Goal: Book appointment/travel/reservation

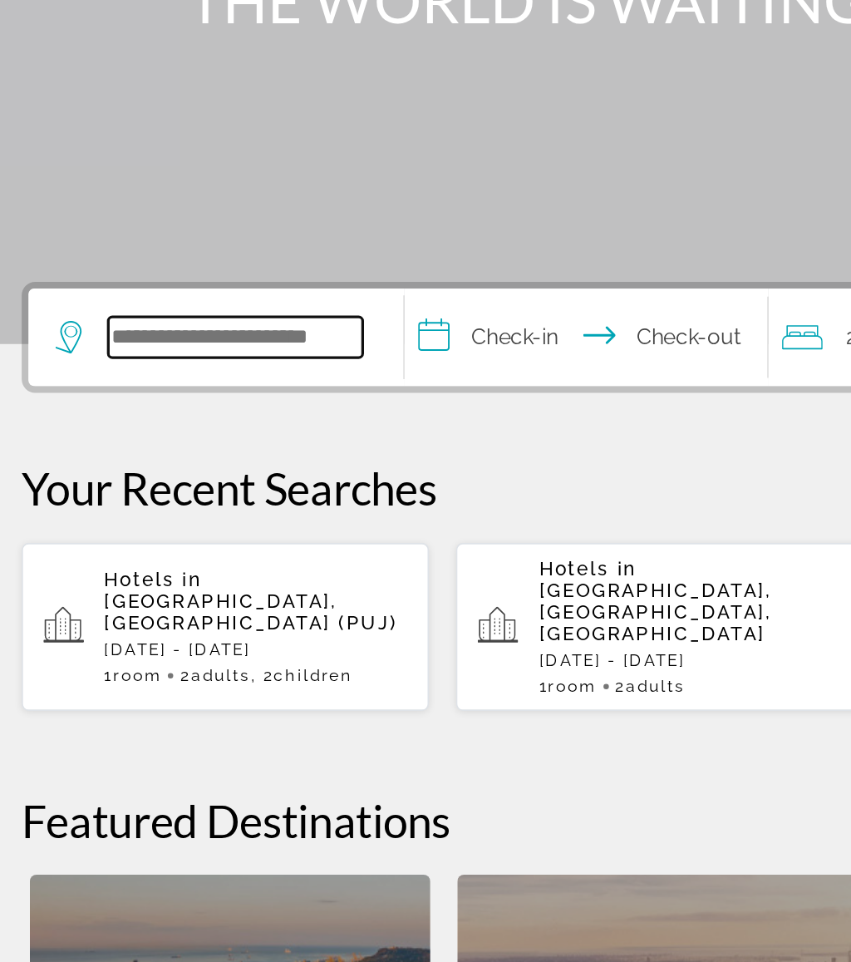
click at [157, 482] on input "Search hotel destination" at bounding box center [164, 494] width 156 height 25
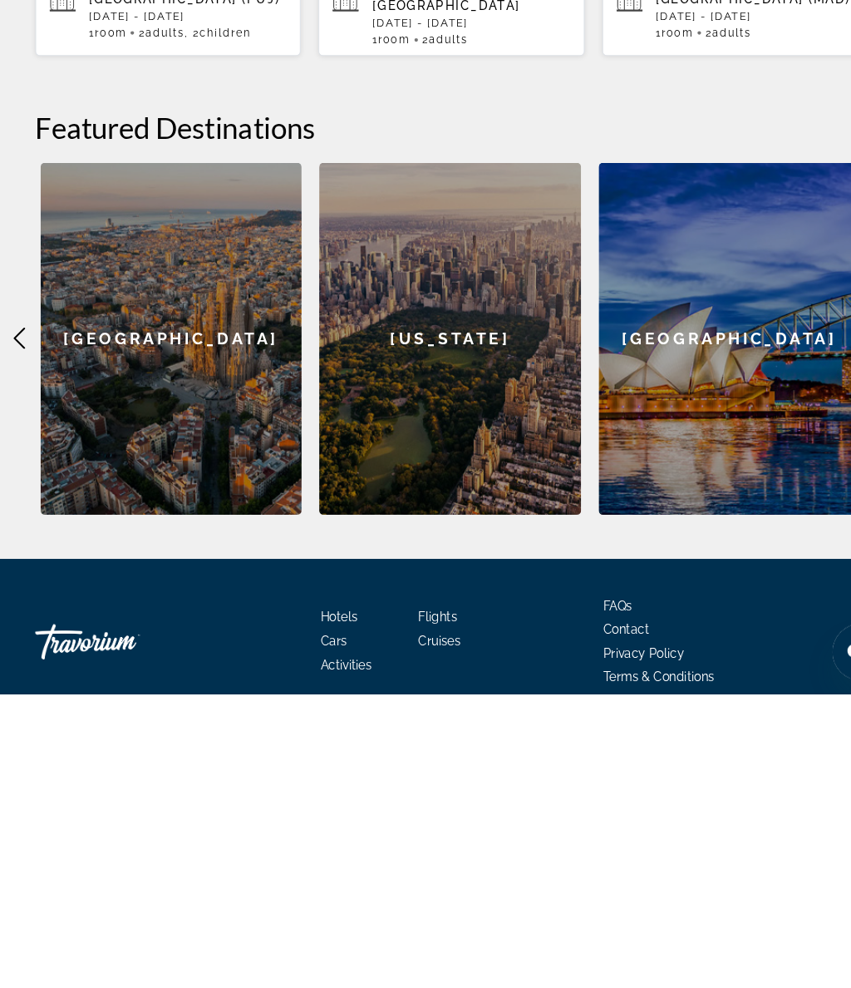
scroll to position [150, 0]
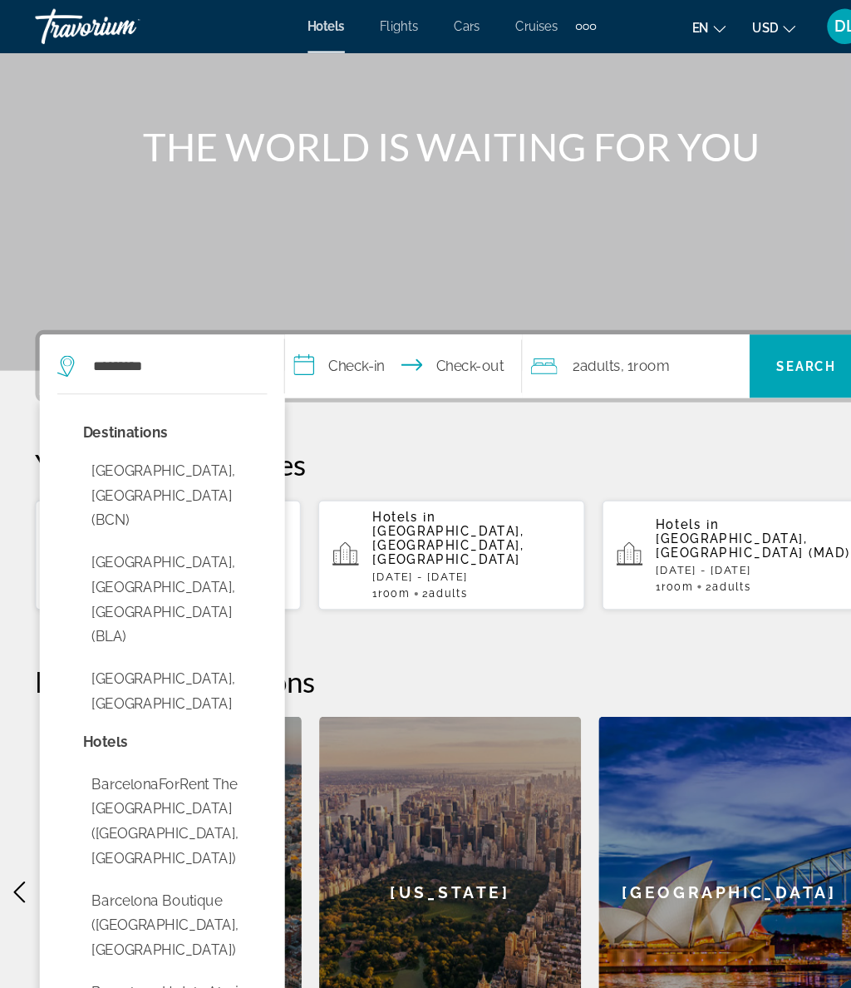
click at [229, 451] on button "[GEOGRAPHIC_DATA], [GEOGRAPHIC_DATA] (BCN)" at bounding box center [165, 467] width 174 height 78
type input "**********"
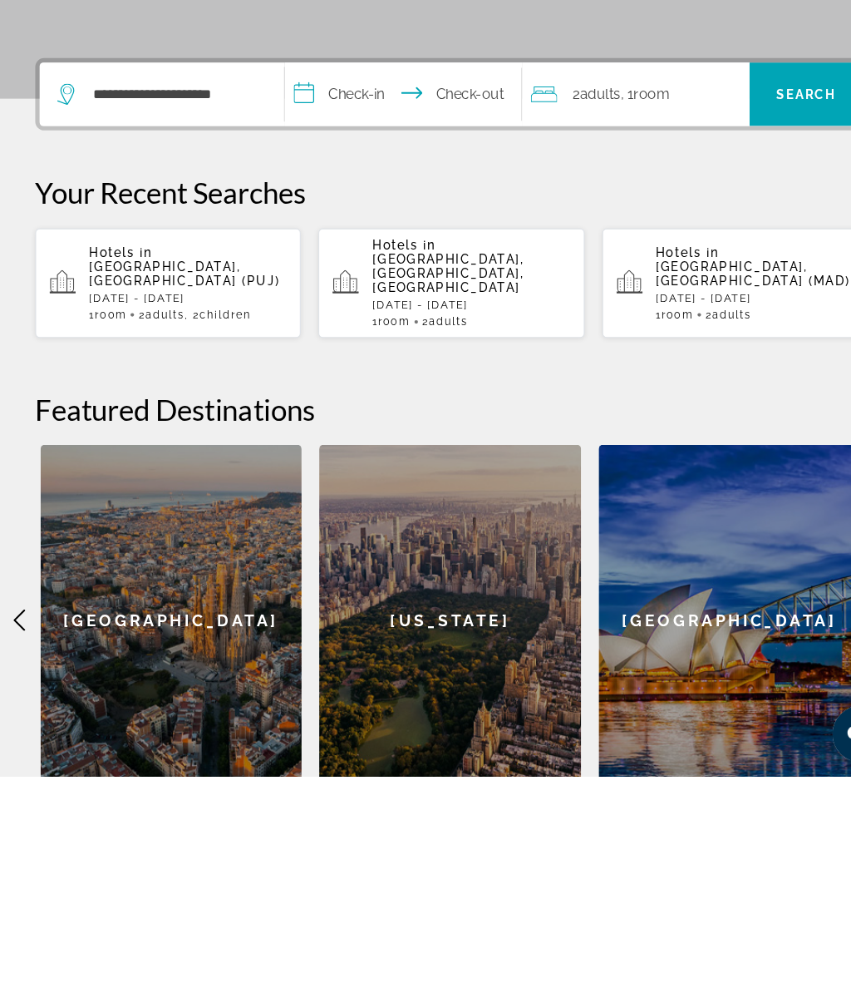
click at [414, 315] on input "**********" at bounding box center [383, 347] width 229 height 65
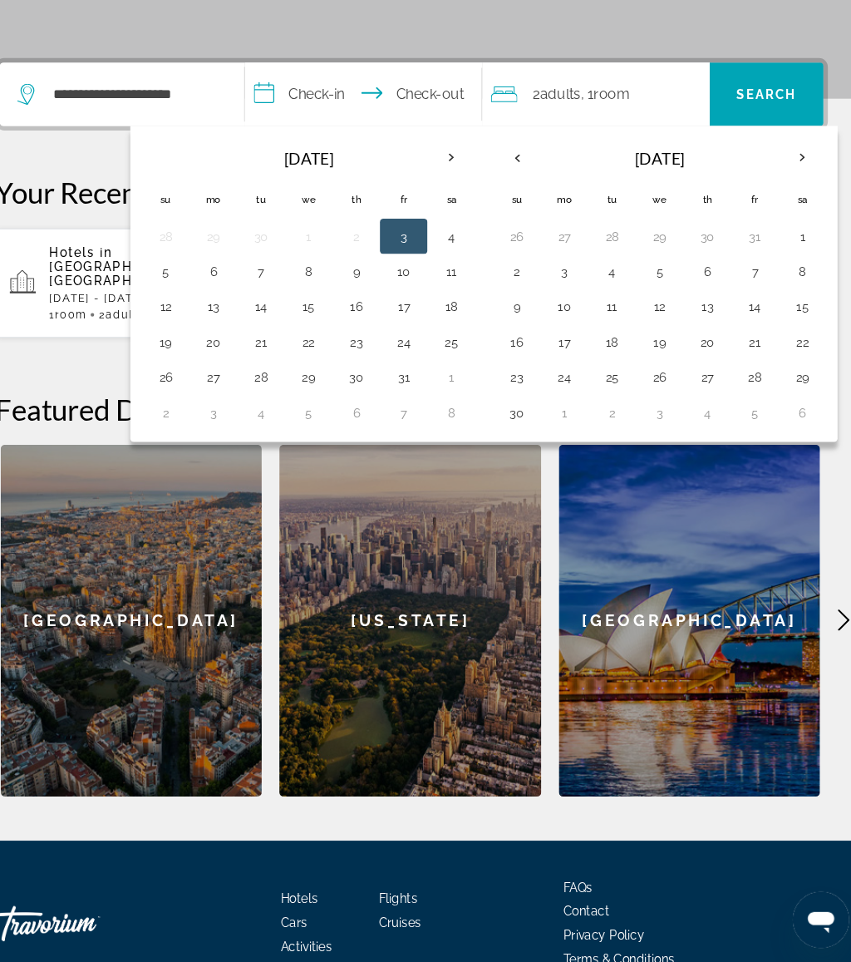
scroll to position [366, 0]
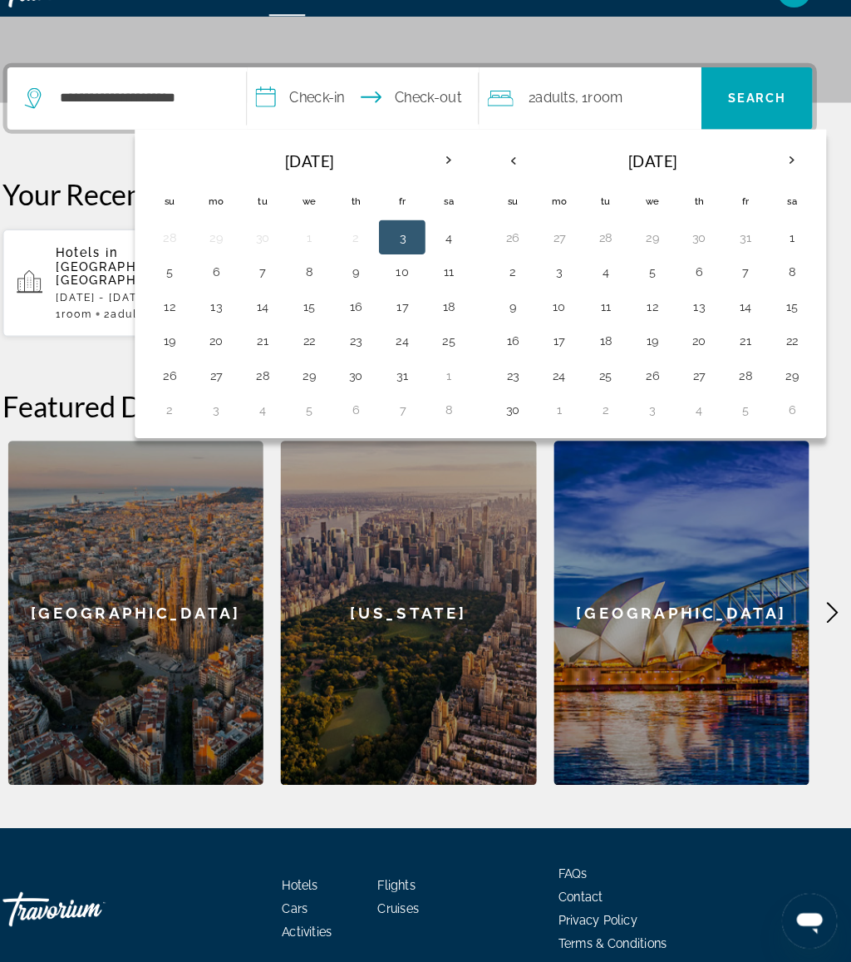
click at [691, 351] on button "20" at bounding box center [704, 362] width 27 height 23
click at [646, 384] on button "26" at bounding box center [659, 395] width 27 height 23
type input "**********"
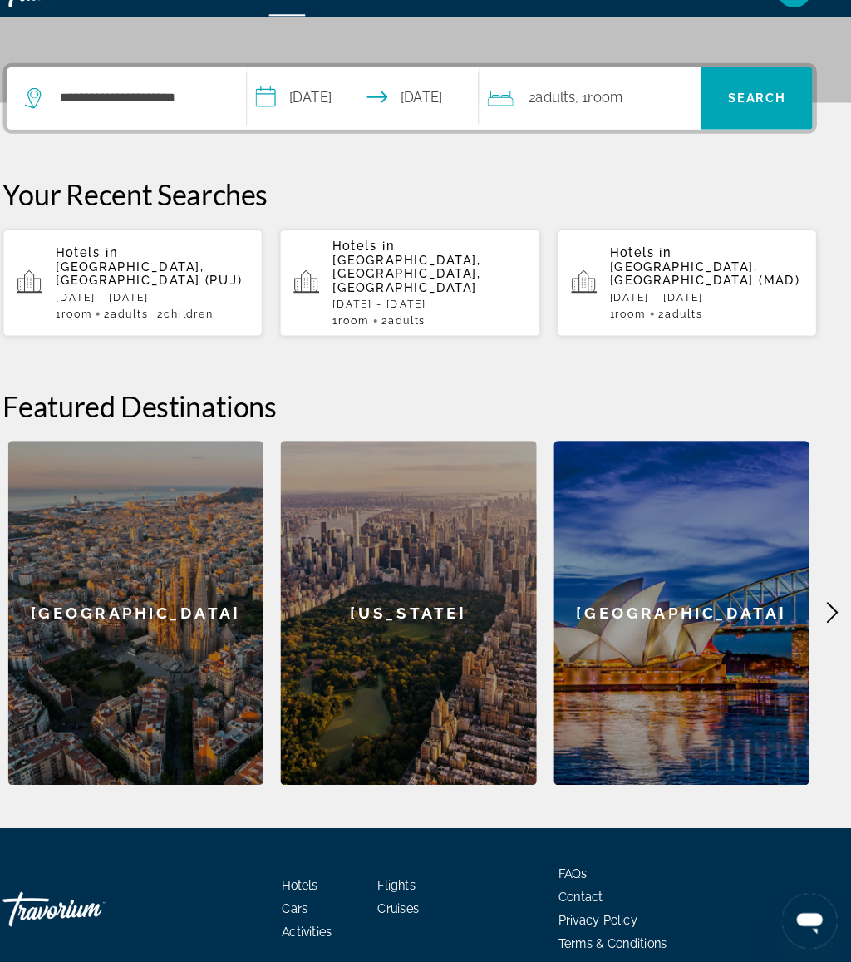
click at [755, 122] on span "Search" at bounding box center [760, 128] width 57 height 13
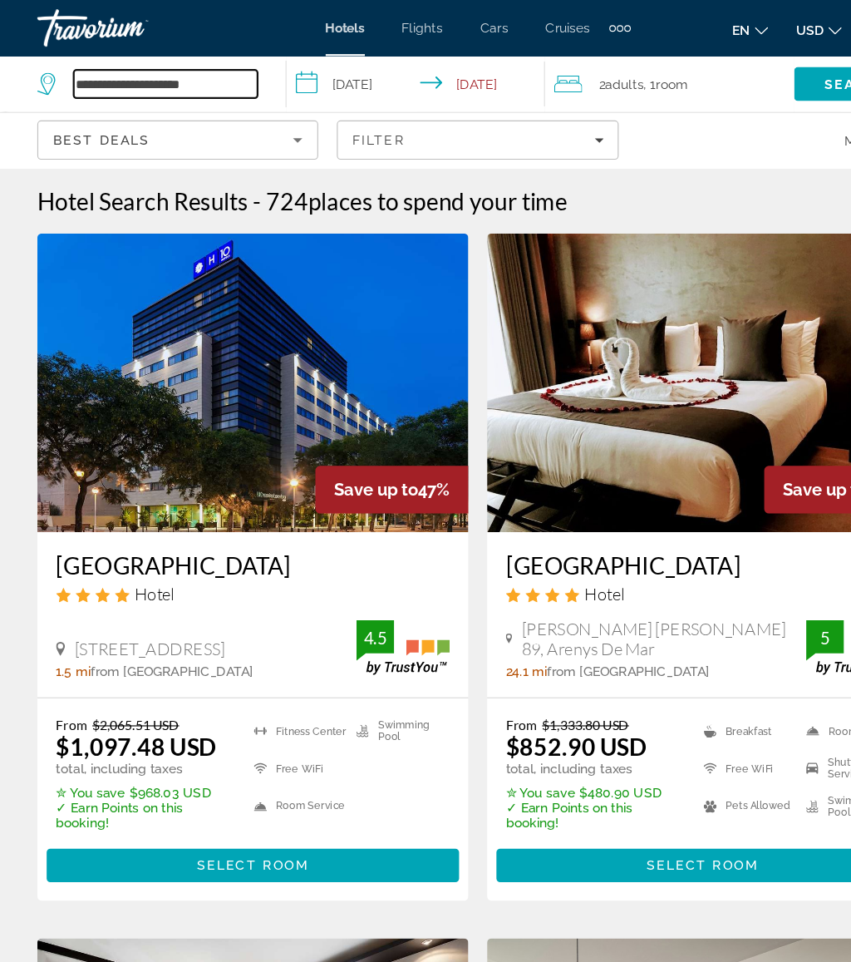
click at [209, 68] on input "**********" at bounding box center [148, 74] width 164 height 25
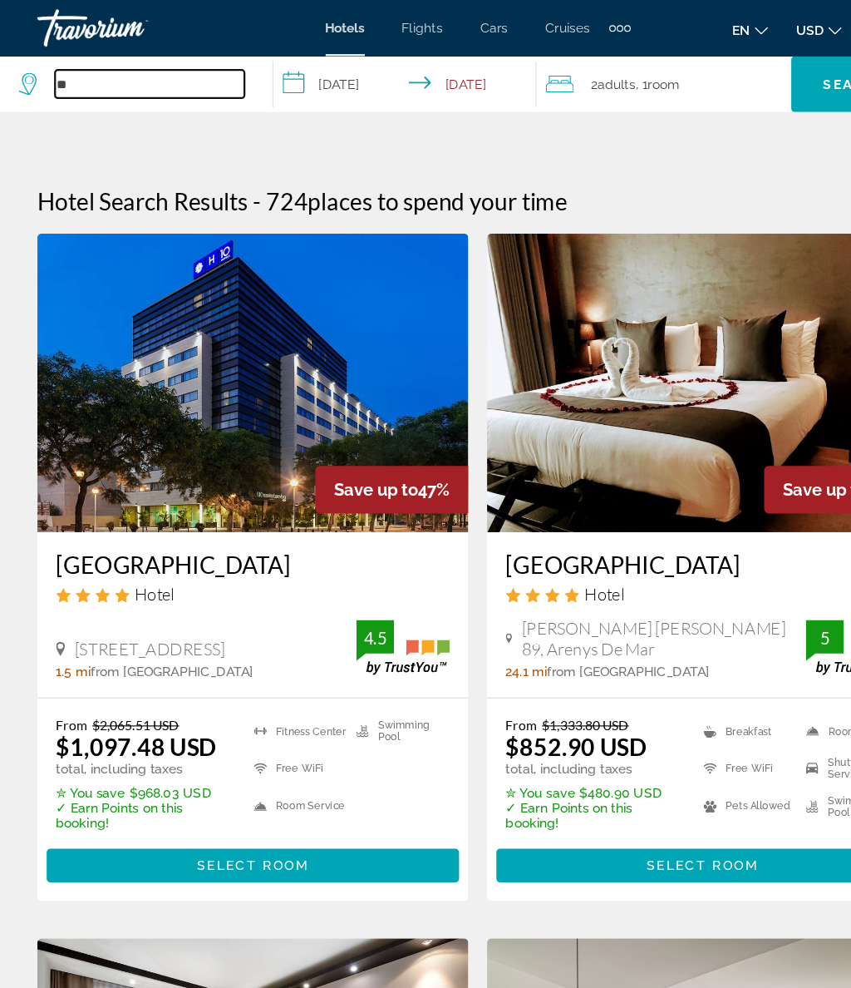
type input "*"
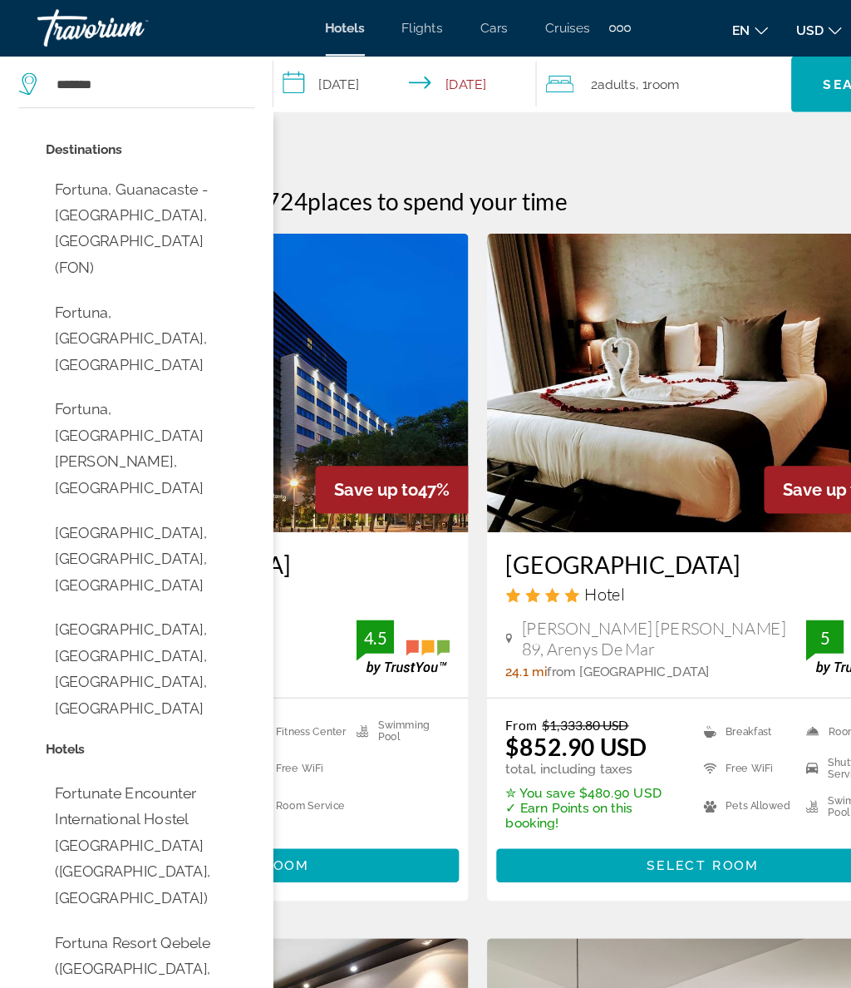
click at [179, 349] on button "Fortuna, [GEOGRAPHIC_DATA][PERSON_NAME], [GEOGRAPHIC_DATA]" at bounding box center [134, 399] width 186 height 101
type input "**********"
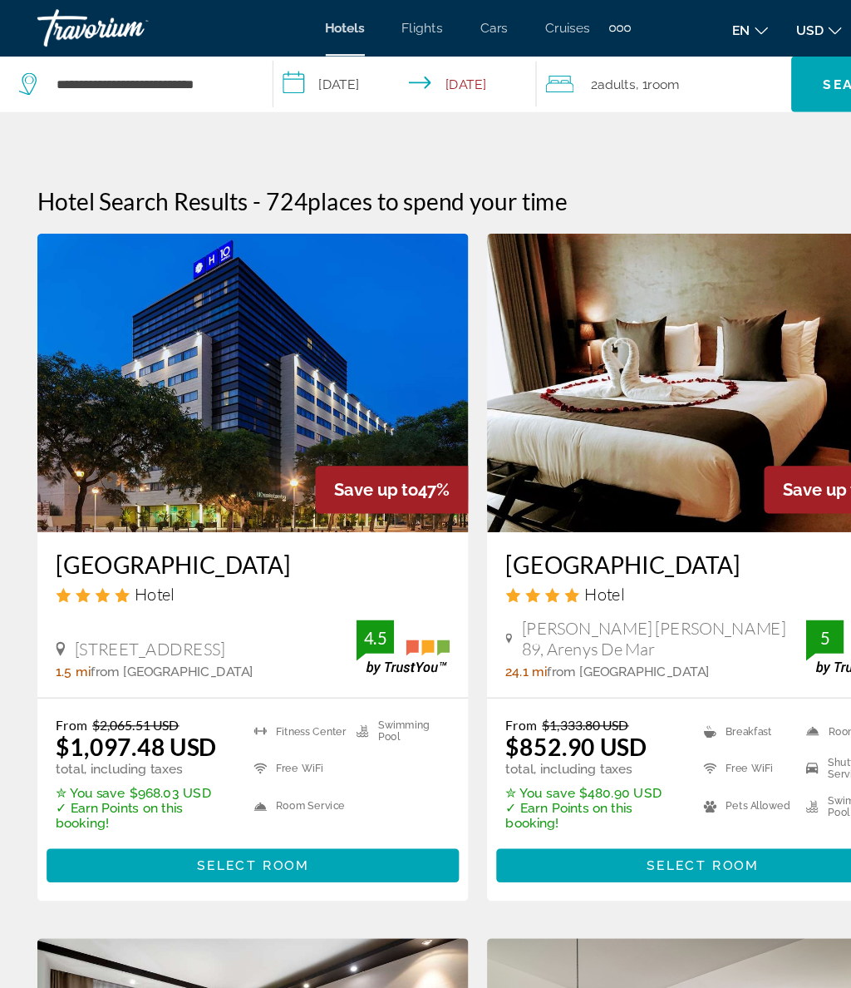
click at [722, 63] on span "Search" at bounding box center [761, 75] width 113 height 40
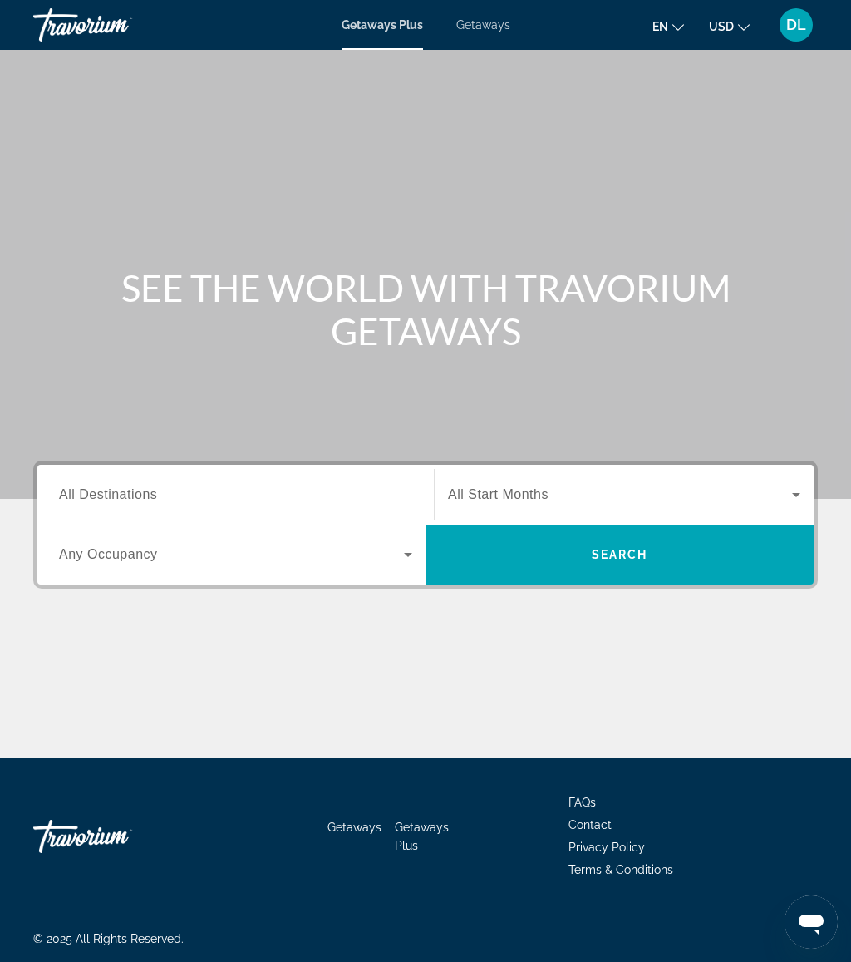
click at [485, 18] on span "Getaways" at bounding box center [483, 24] width 54 height 13
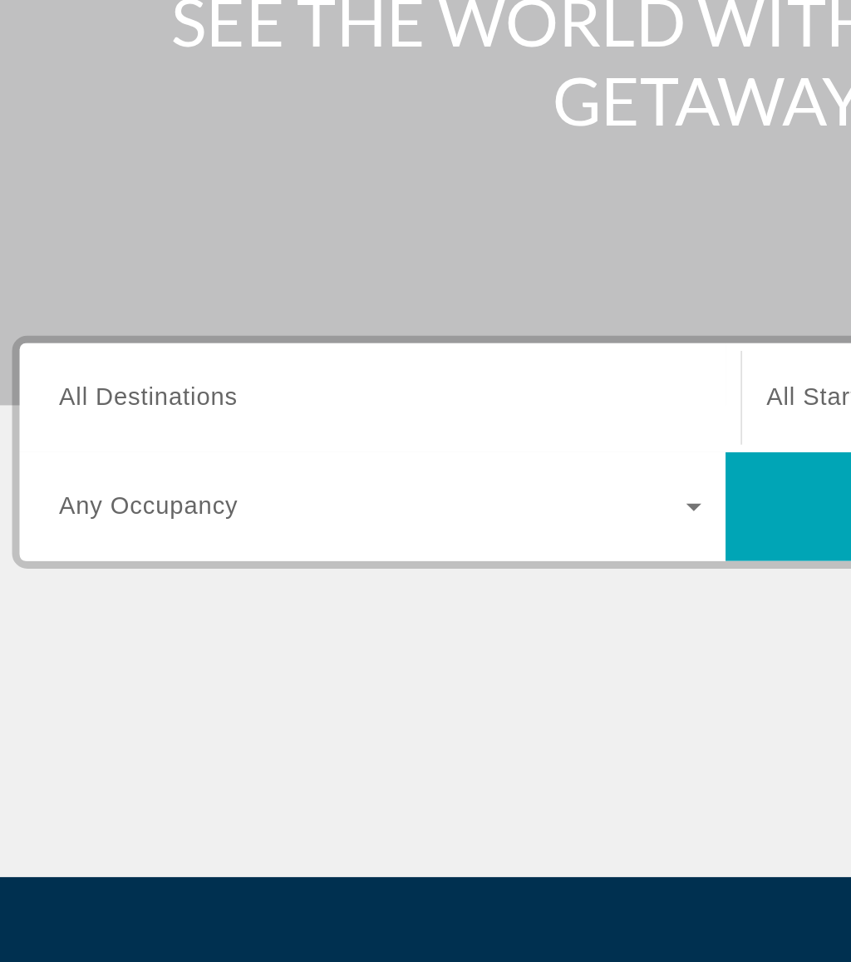
click at [162, 486] on input "Destination All Destinations" at bounding box center [235, 496] width 353 height 20
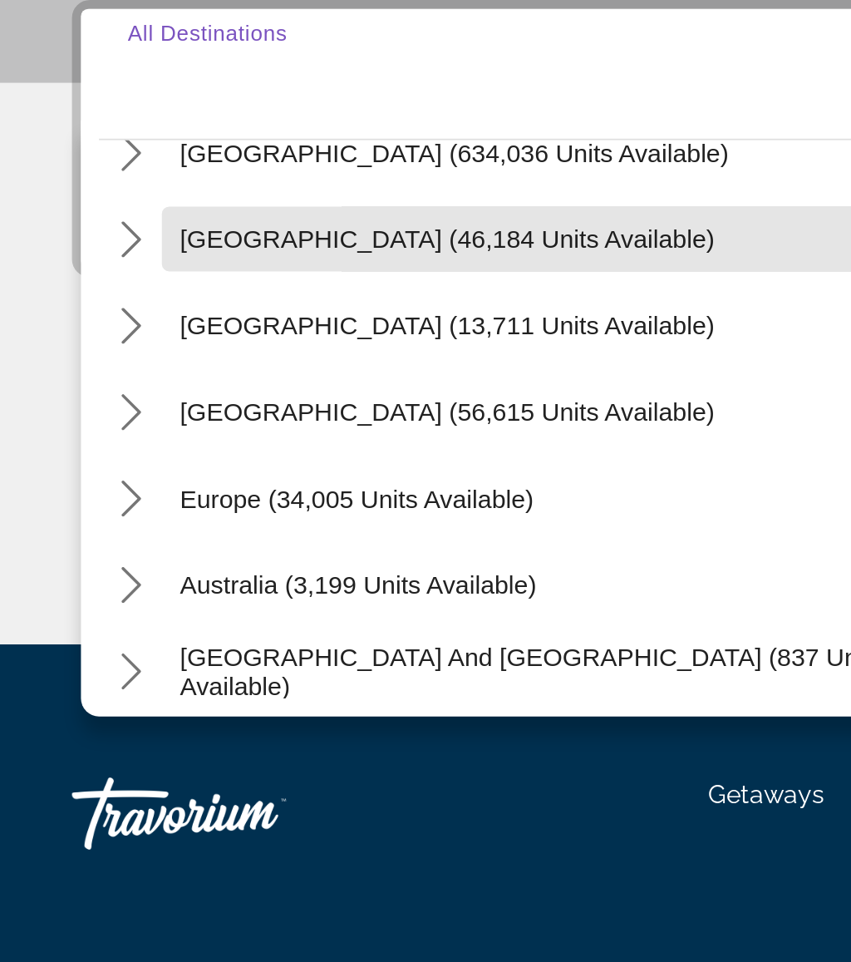
scroll to position [75, 0]
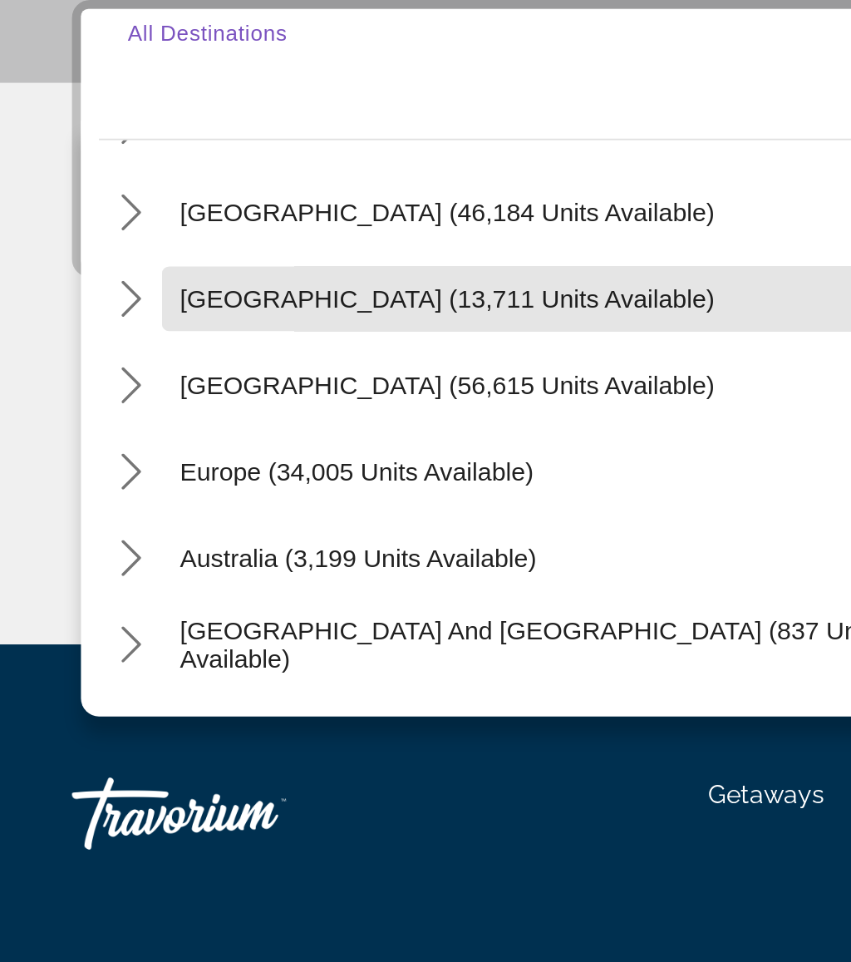
click at [135, 592] on span "[GEOGRAPHIC_DATA] (13,711 units available)" at bounding box center [206, 598] width 247 height 13
type input "**********"
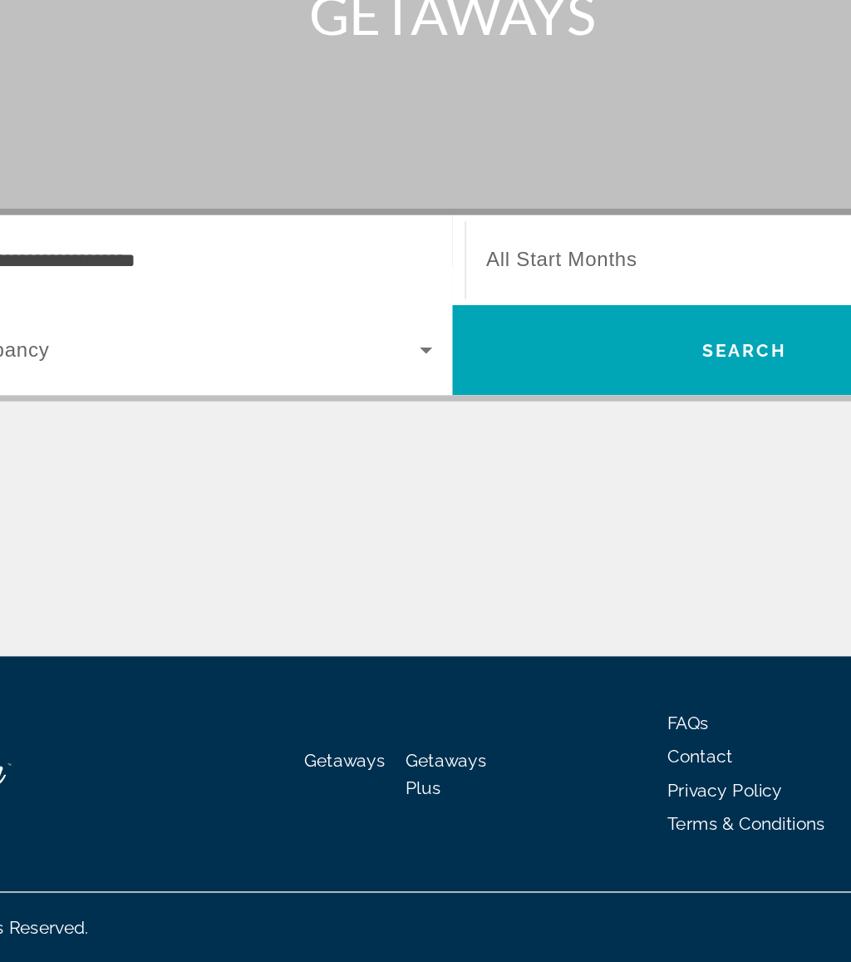
click at [426, 535] on span "Search" at bounding box center [620, 555] width 388 height 40
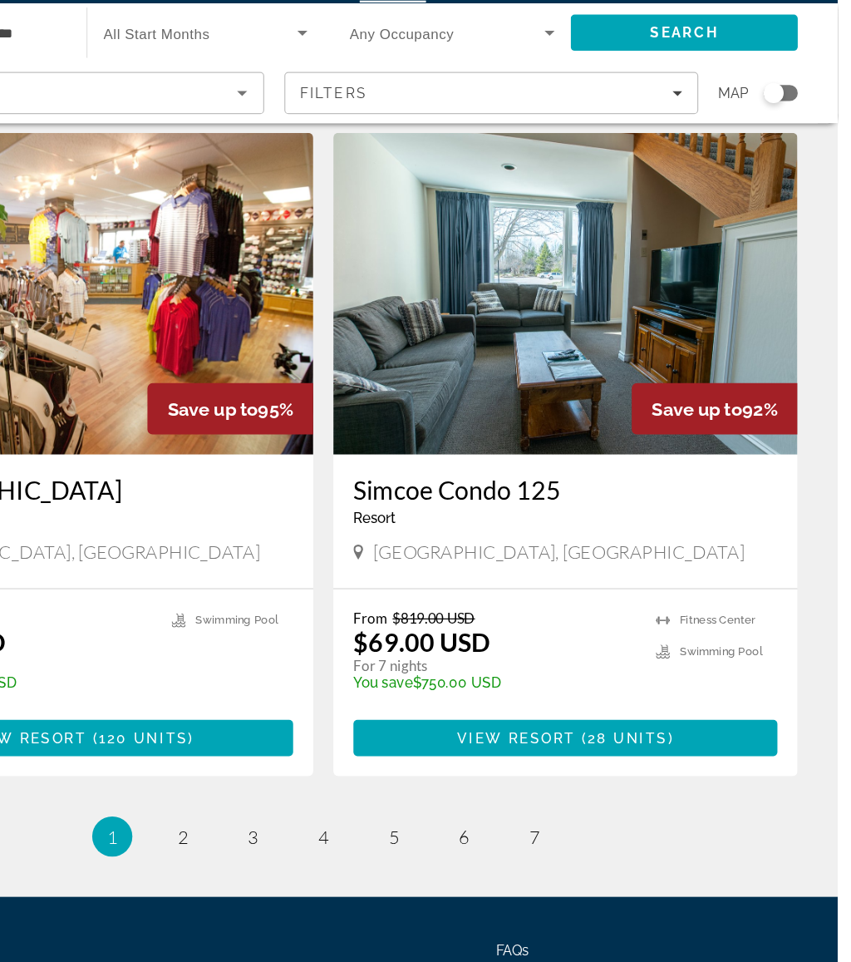
scroll to position [2949, 0]
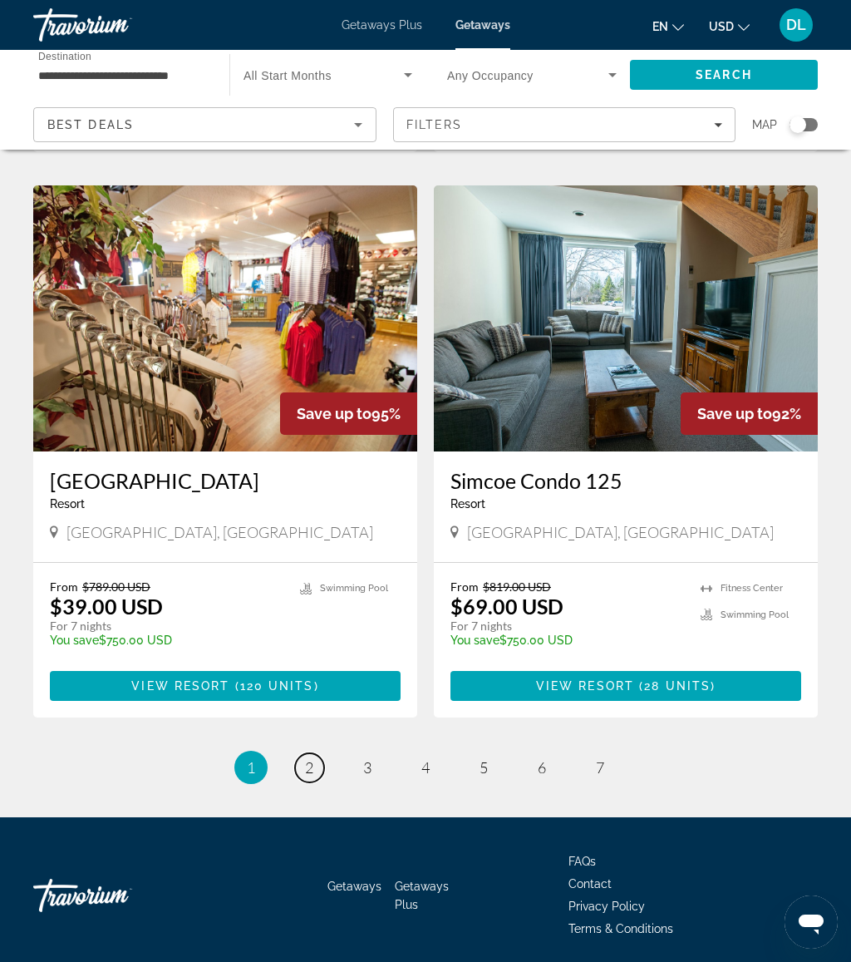
click at [311, 758] on span "2" at bounding box center [309, 767] width 8 height 18
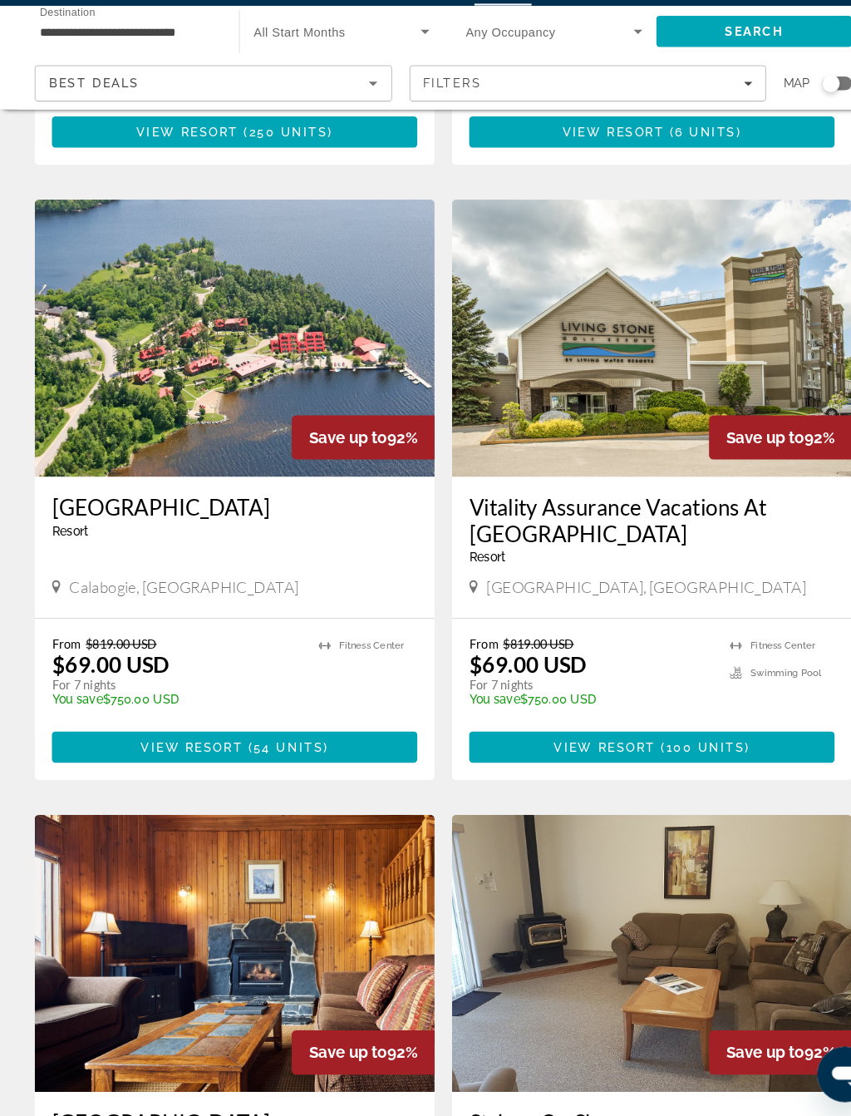
scroll to position [563, 0]
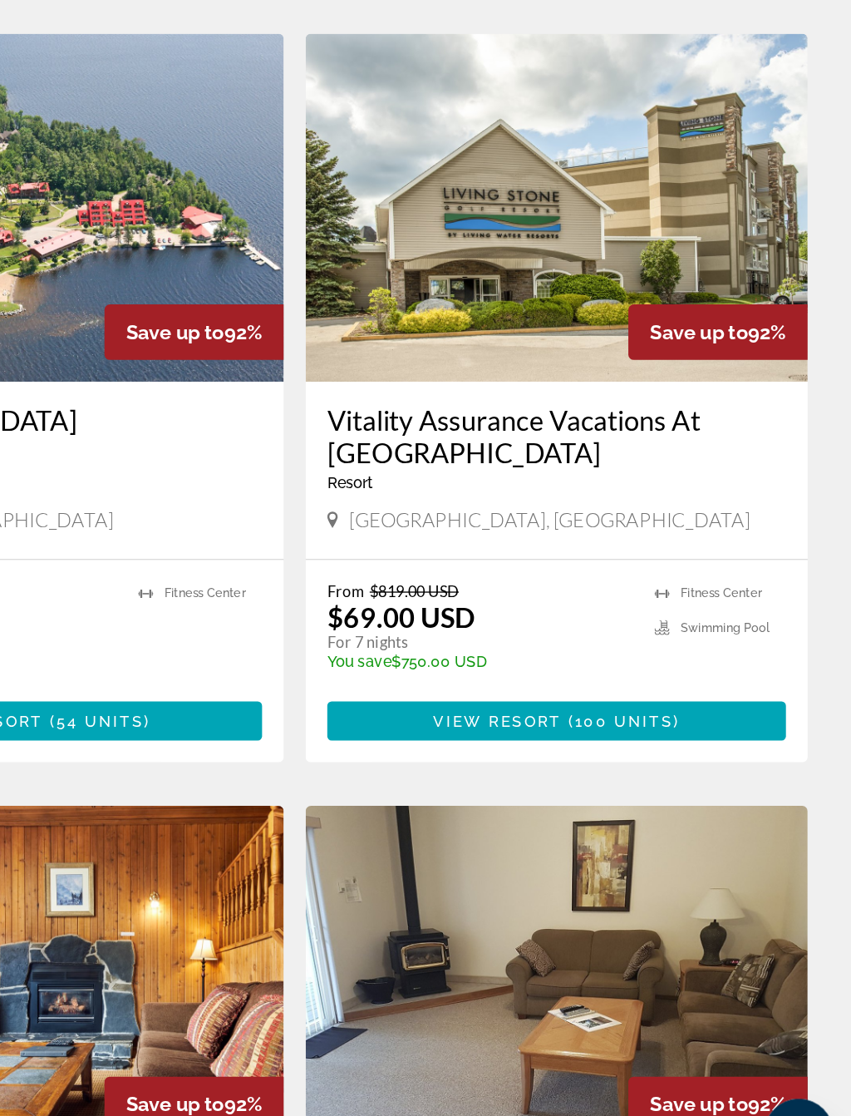
click at [522, 741] on span "Main content" at bounding box center [626, 761] width 351 height 40
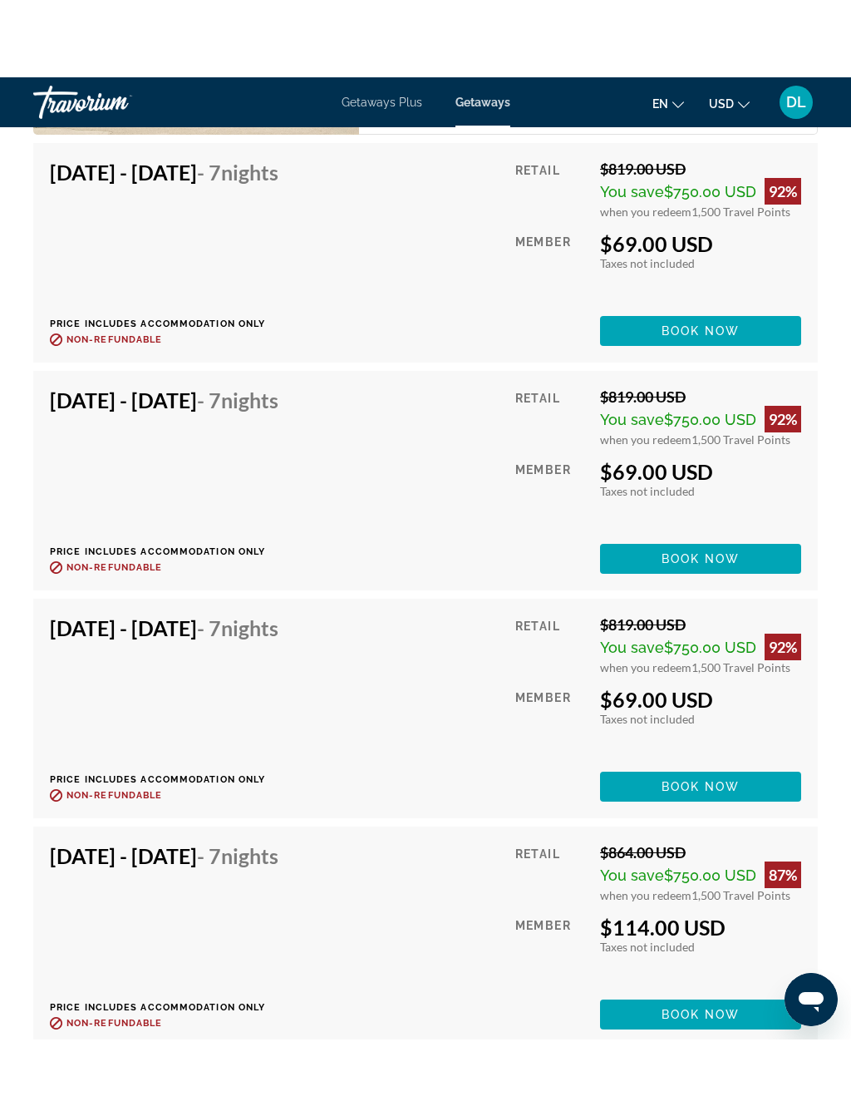
scroll to position [4132, 0]
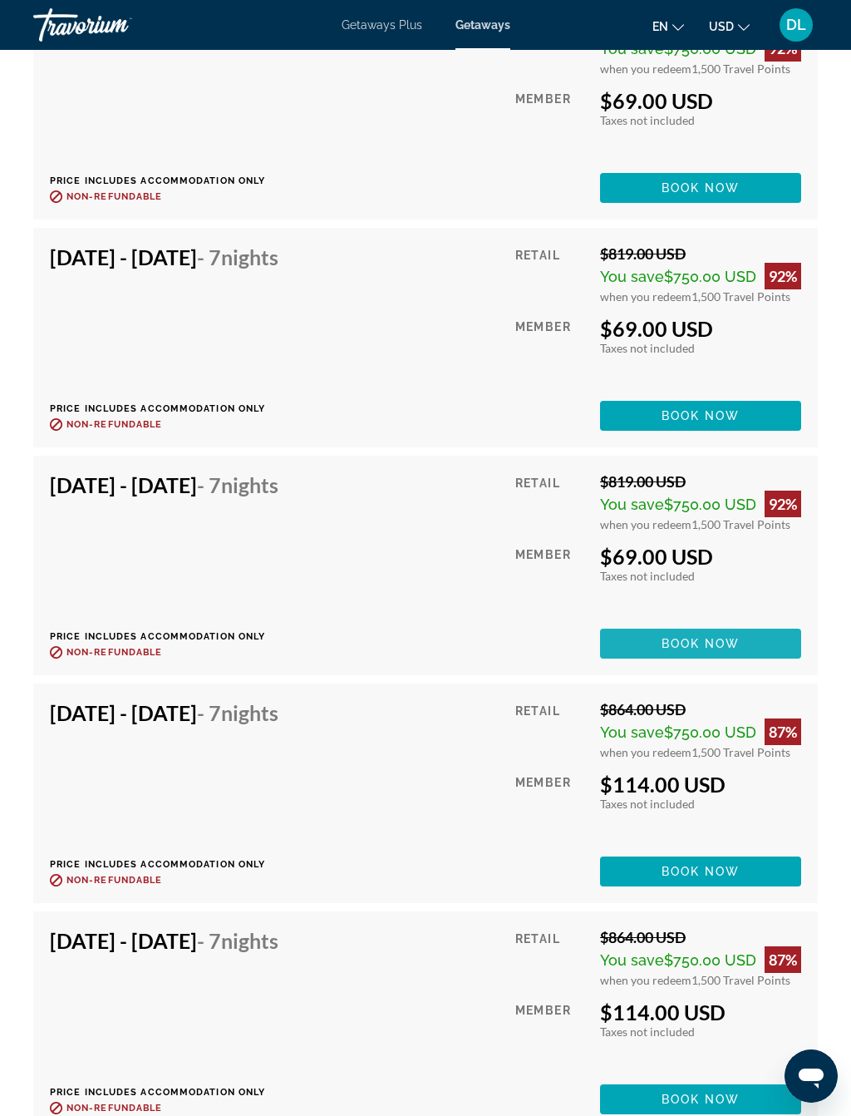
click at [710, 638] on span "Book now" at bounding box center [701, 643] width 79 height 13
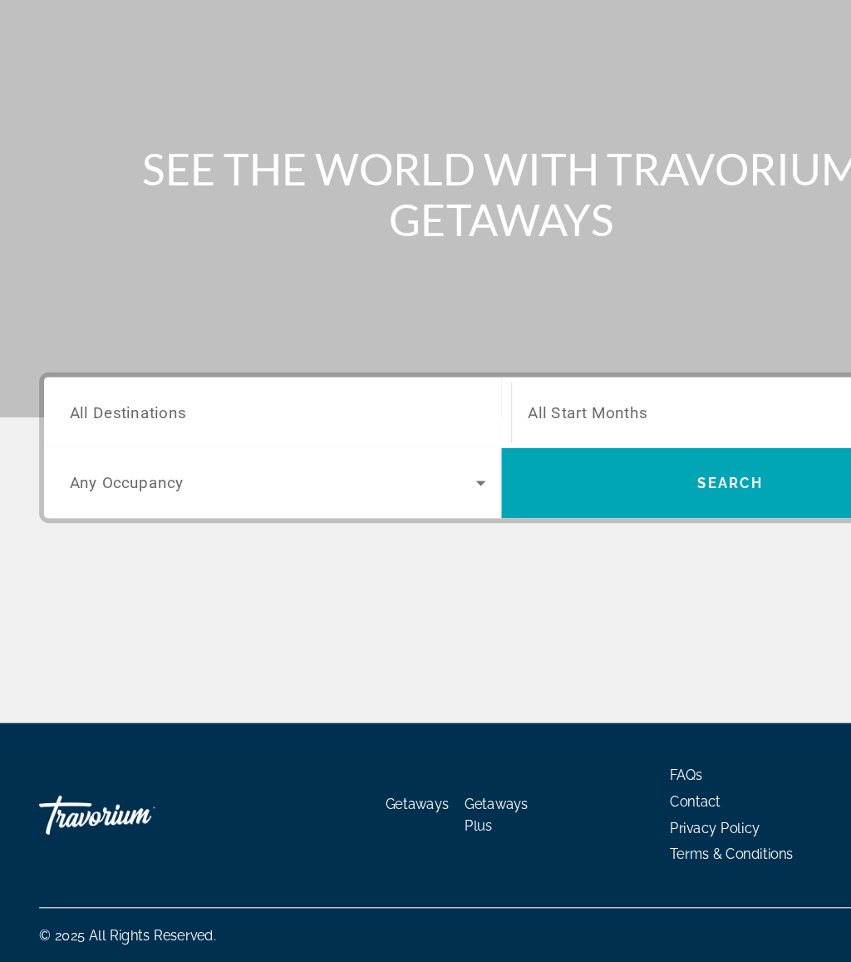
click at [328, 486] on input "Destination All Destinations" at bounding box center [235, 496] width 353 height 20
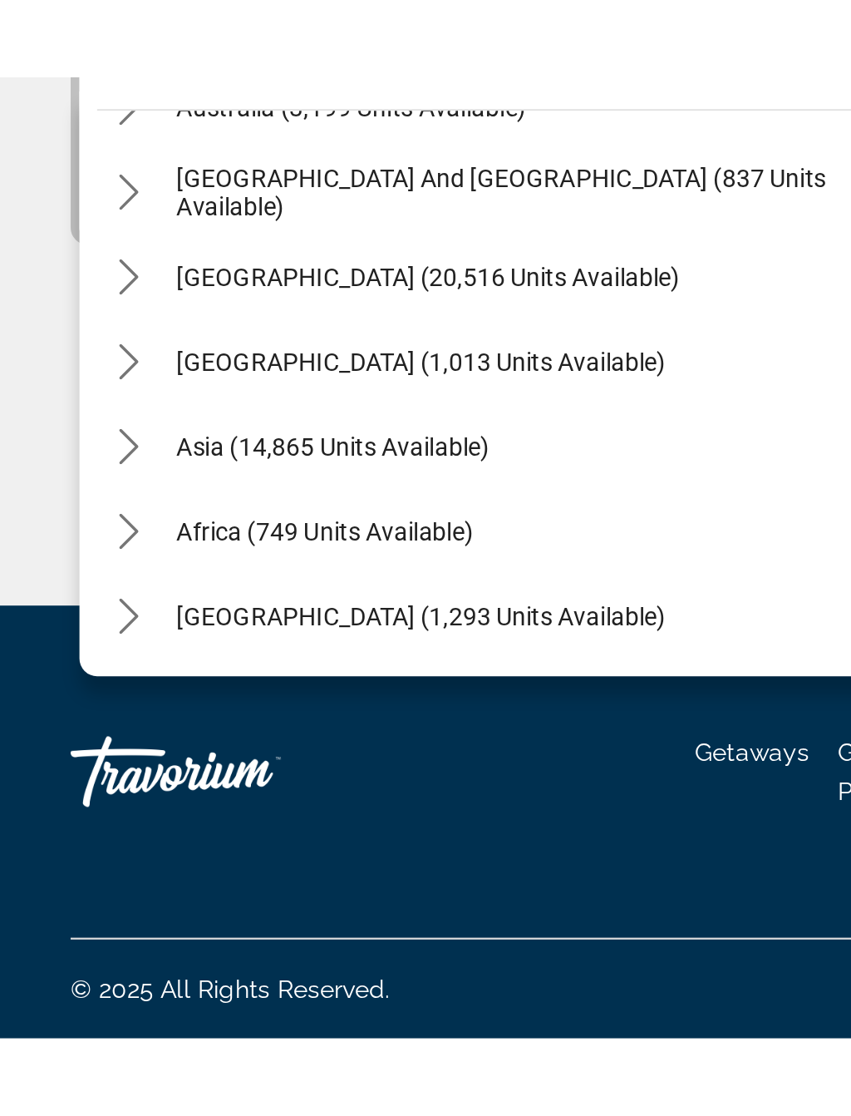
scroll to position [269, 0]
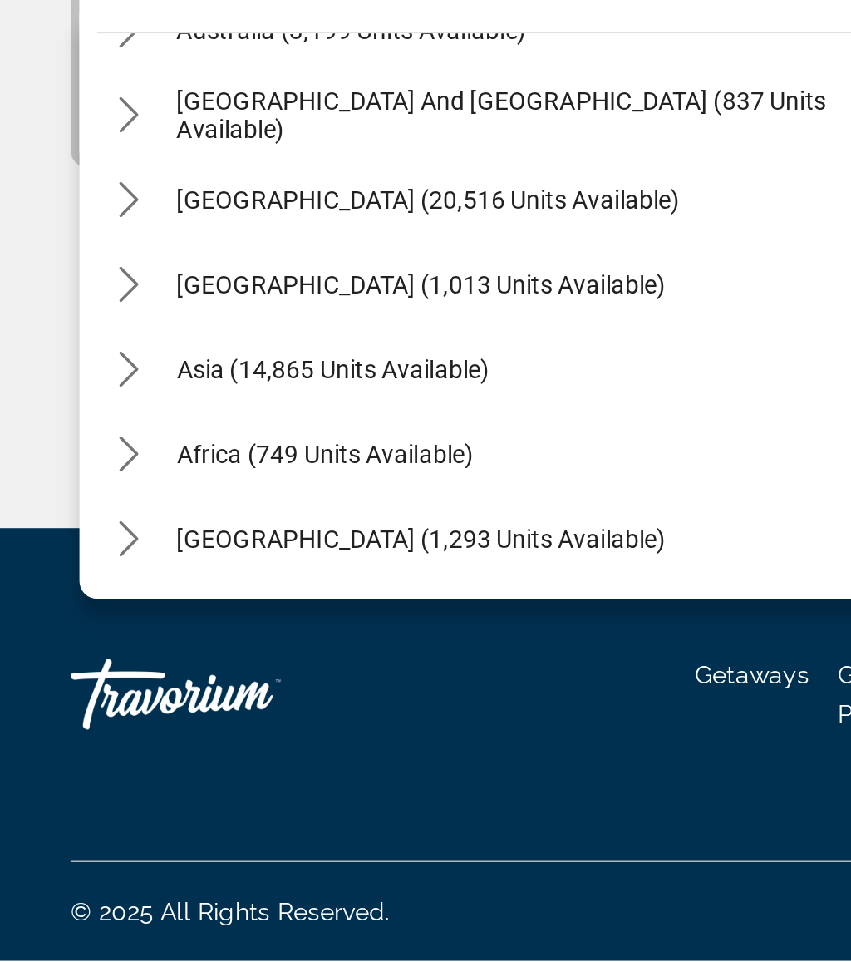
click at [119, 677] on span "Asia (14,865 units available)" at bounding box center [156, 683] width 147 height 13
type input "**********"
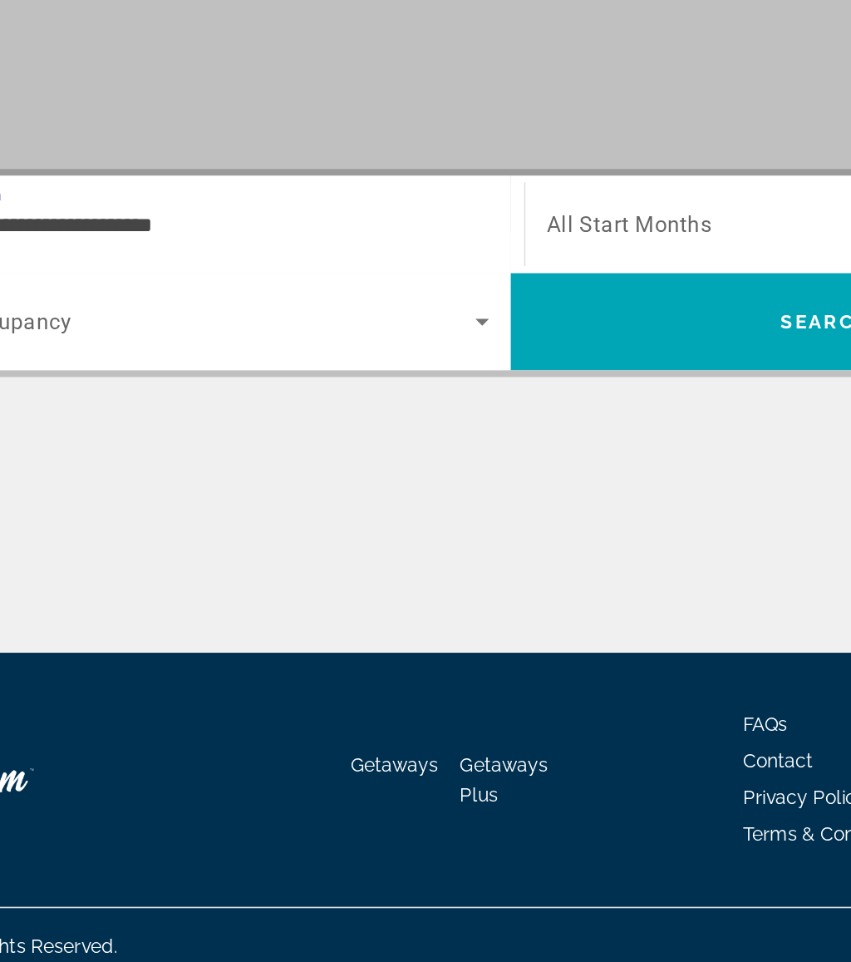
click at [426, 535] on span "Search" at bounding box center [620, 555] width 388 height 40
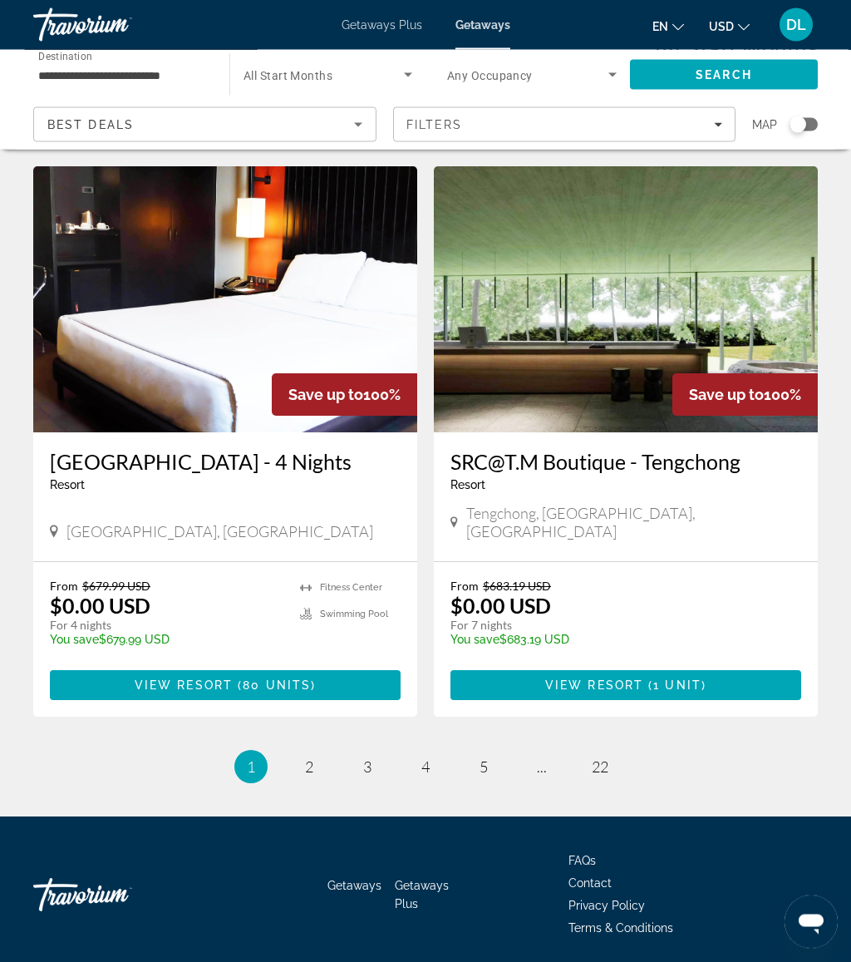
scroll to position [2984, 0]
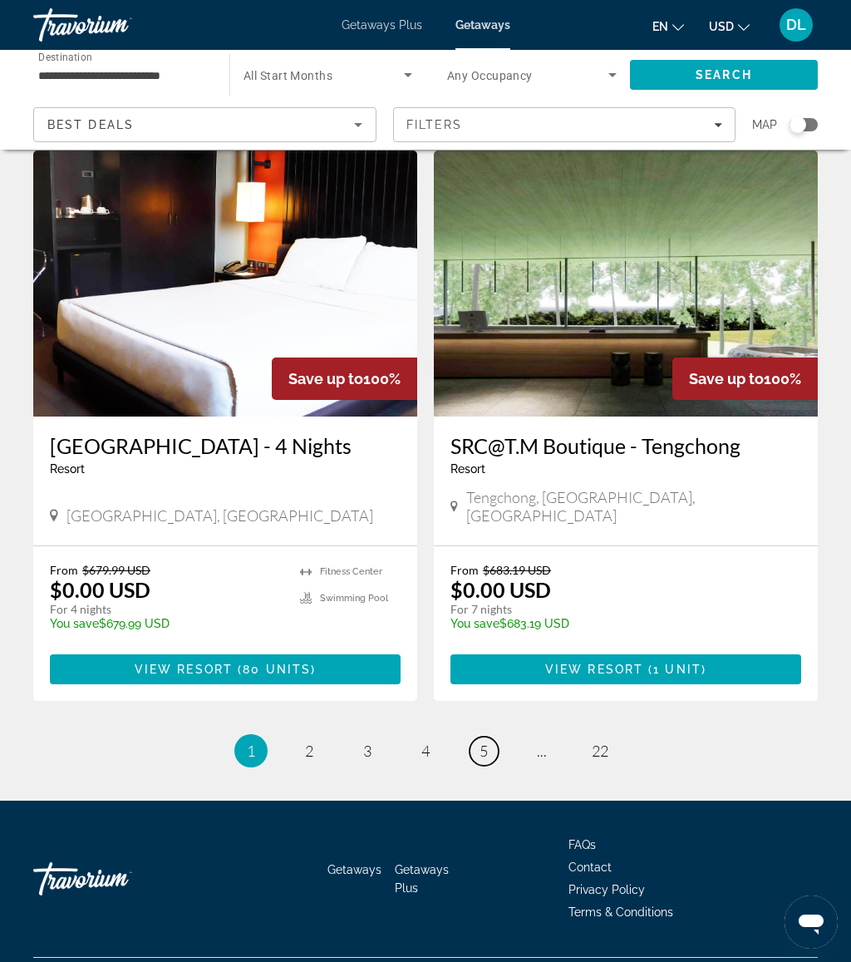
click at [472, 737] on link "page 5" at bounding box center [484, 751] width 29 height 29
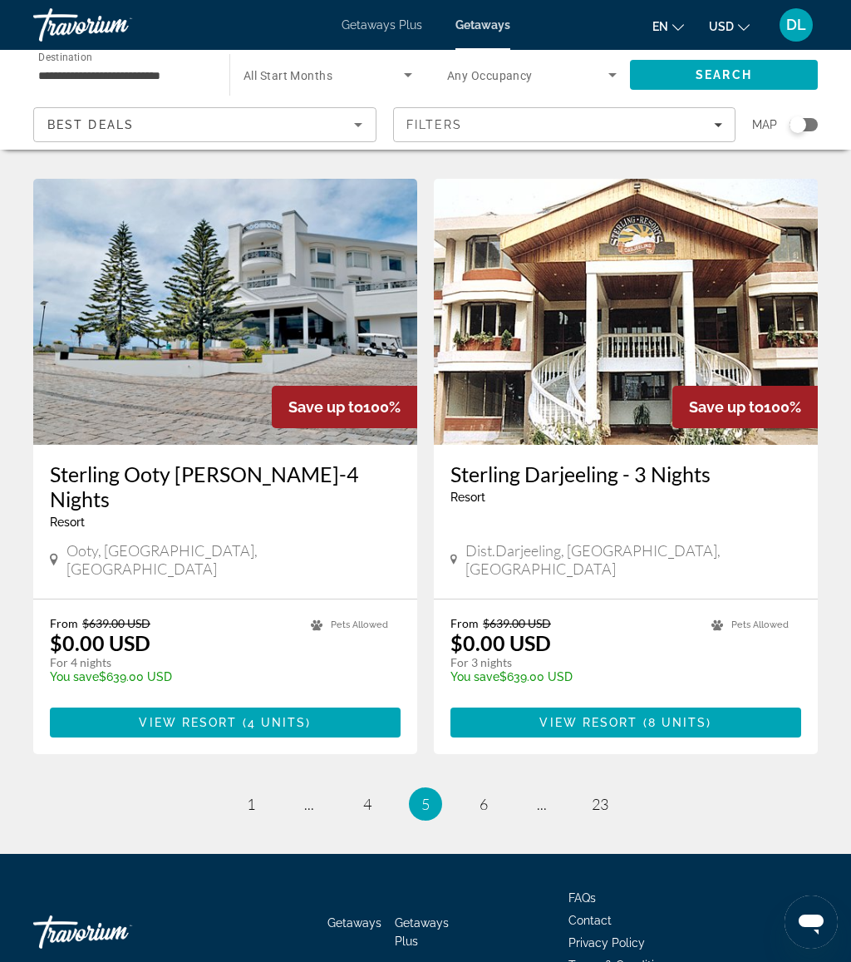
scroll to position [2935, 0]
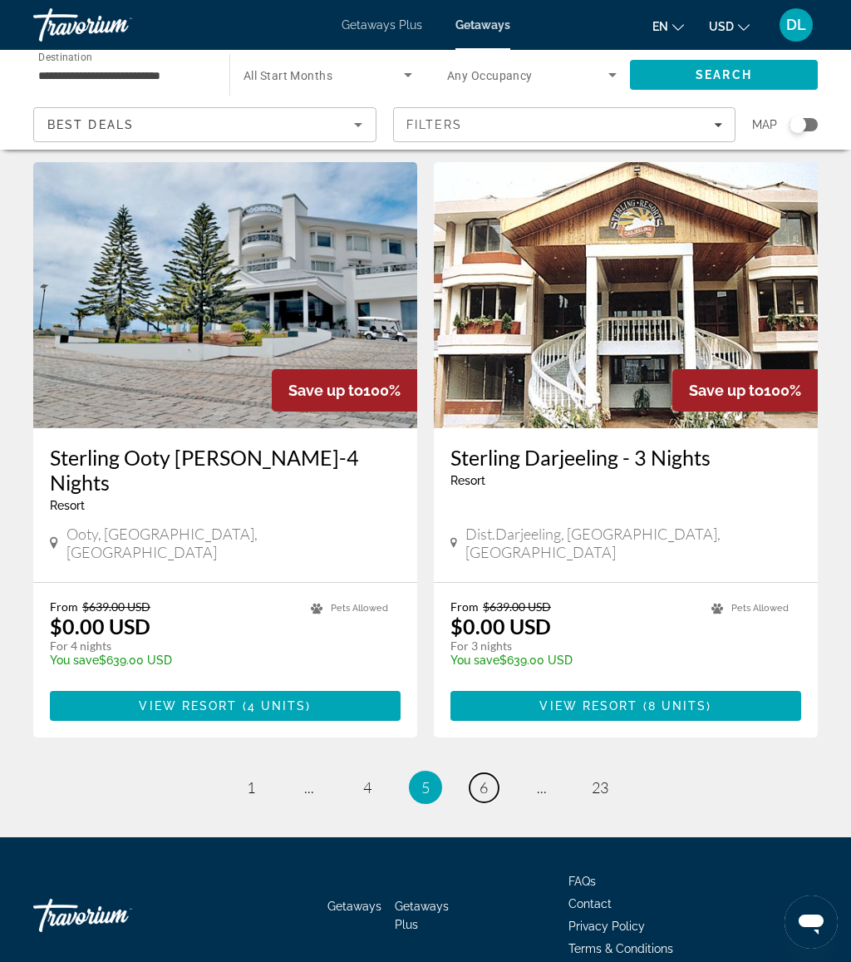
click at [479, 773] on link "page 6" at bounding box center [484, 787] width 29 height 29
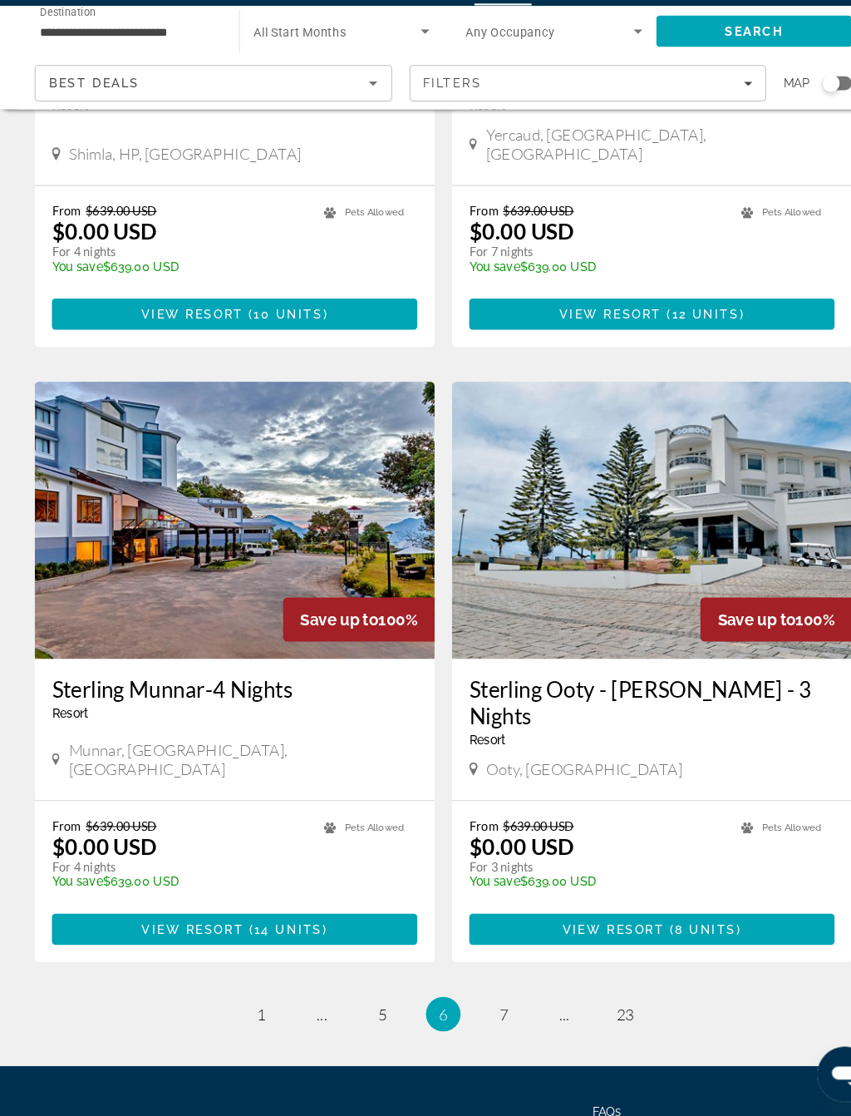
scroll to position [2741, 0]
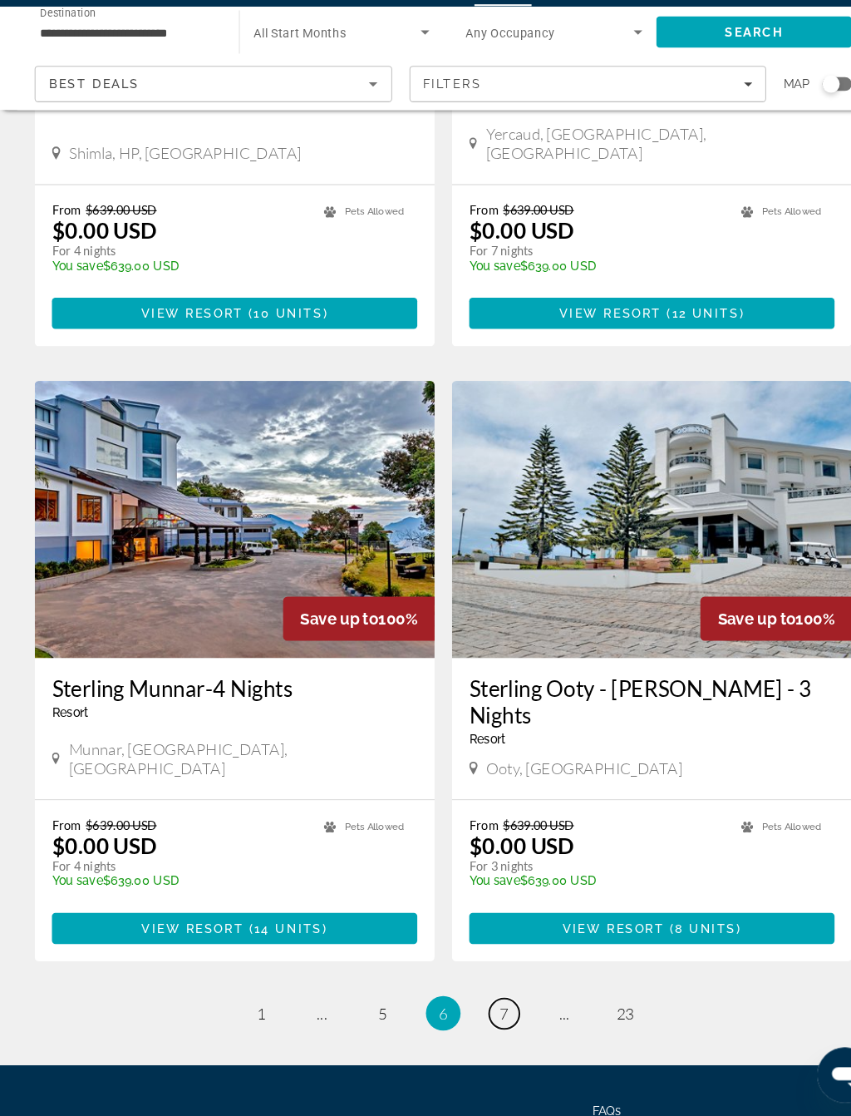
click at [490, 961] on link "page 7" at bounding box center [484, 1017] width 29 height 29
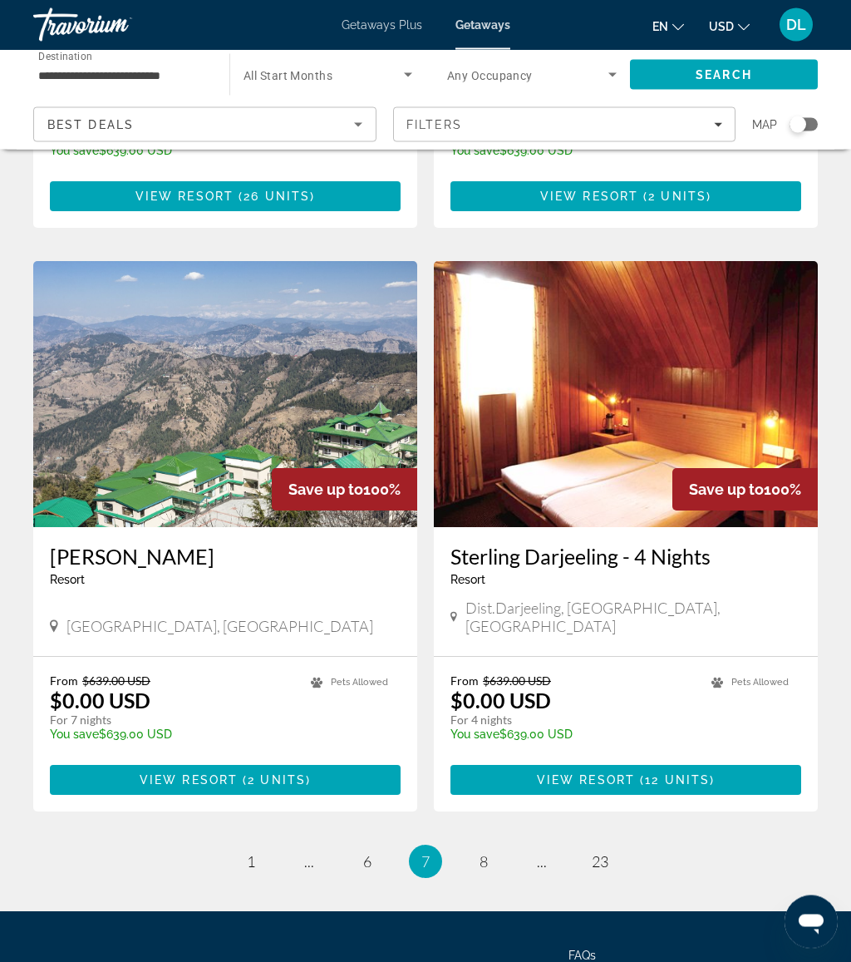
scroll to position [2934, 0]
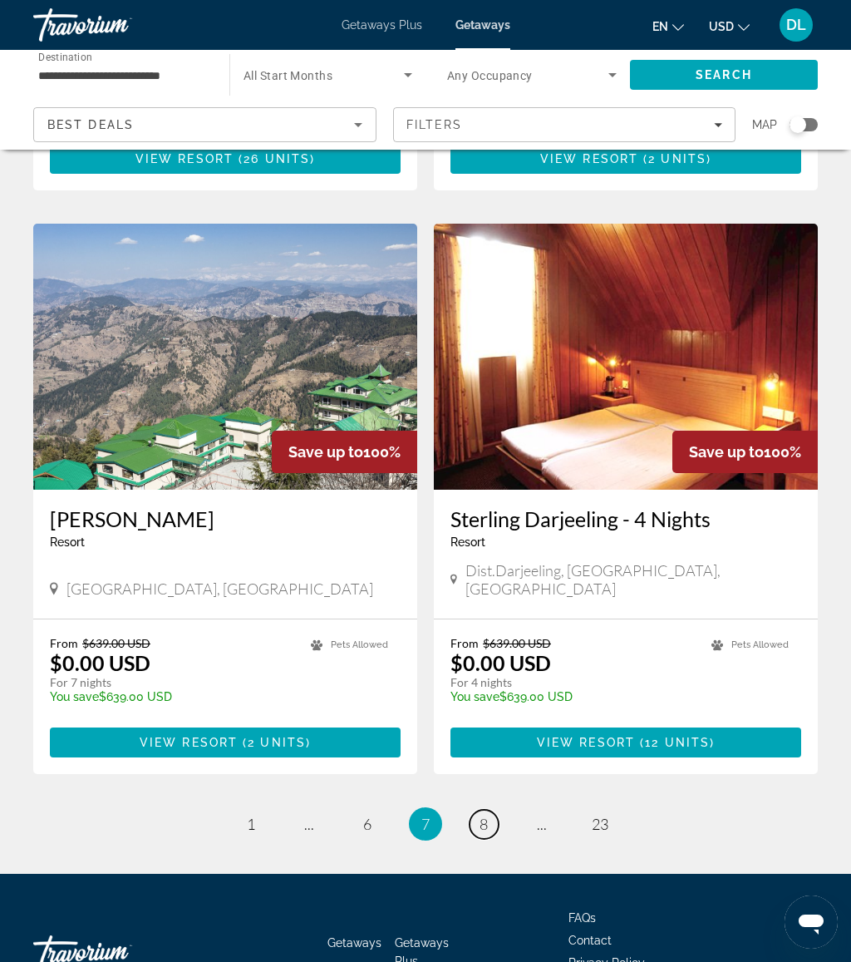
click at [476, 810] on link "page 8" at bounding box center [484, 824] width 29 height 29
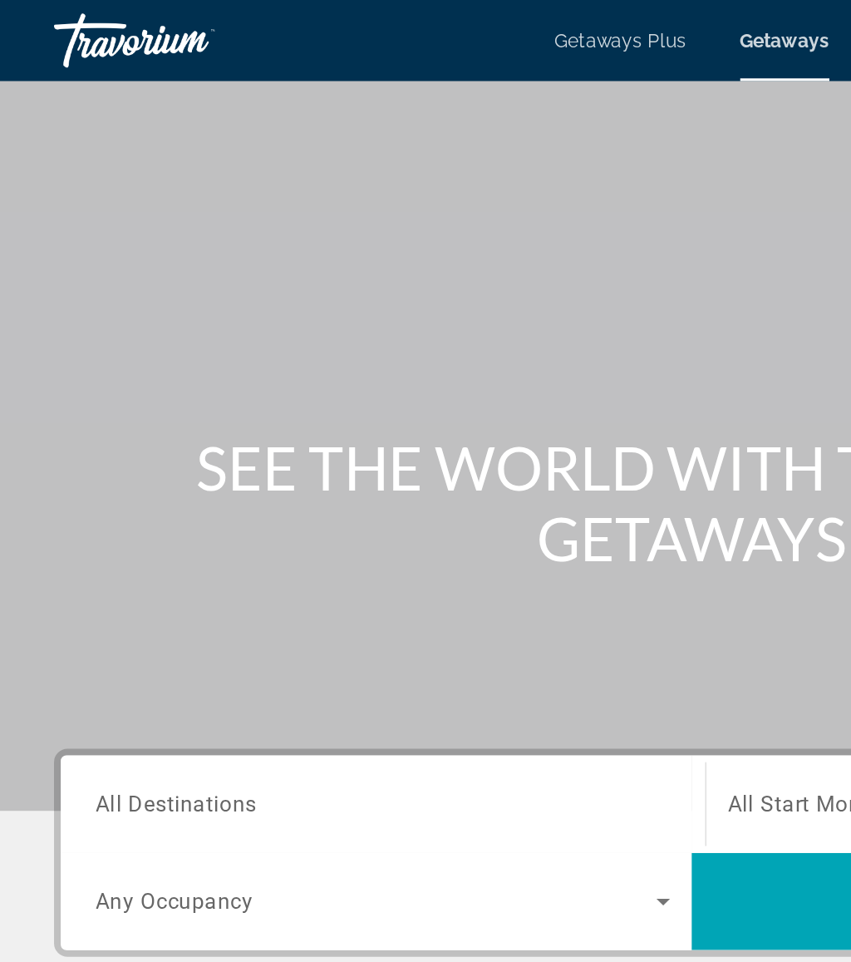
click at [157, 495] on span "All Destinations" at bounding box center [108, 494] width 99 height 16
click at [157, 495] on input "Destination All Destinations" at bounding box center [235, 496] width 353 height 20
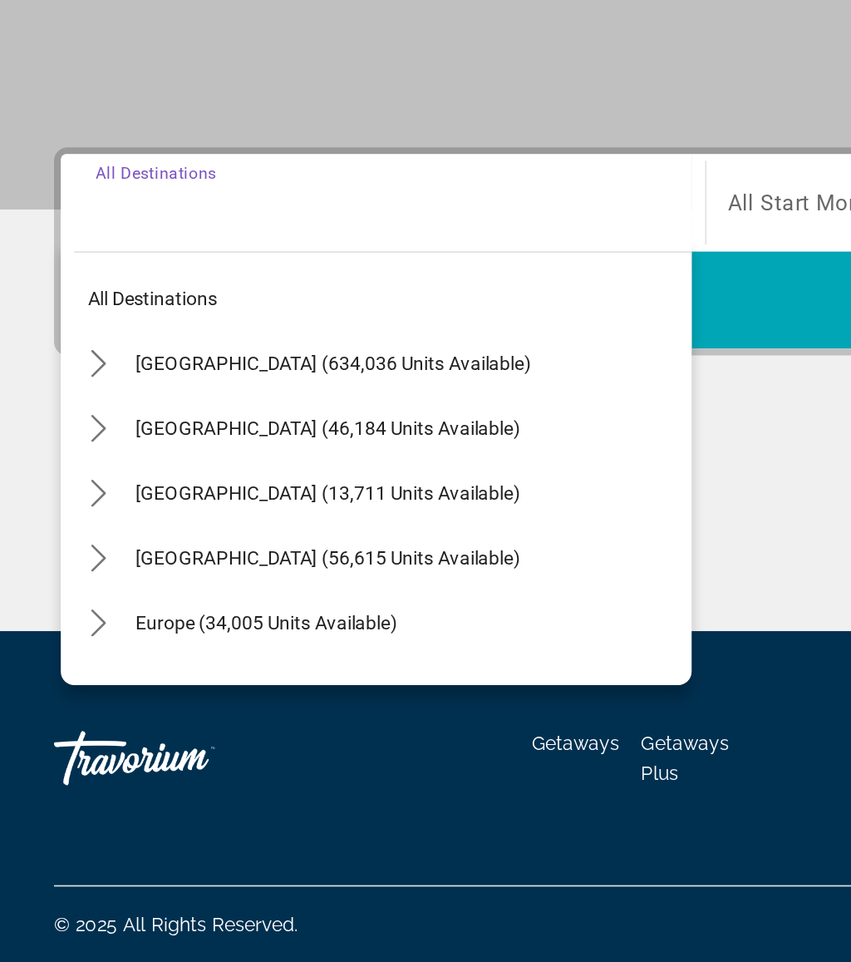
click at [185, 747] on span "Europe (34,005 units available)" at bounding box center [163, 753] width 161 height 13
type input "**********"
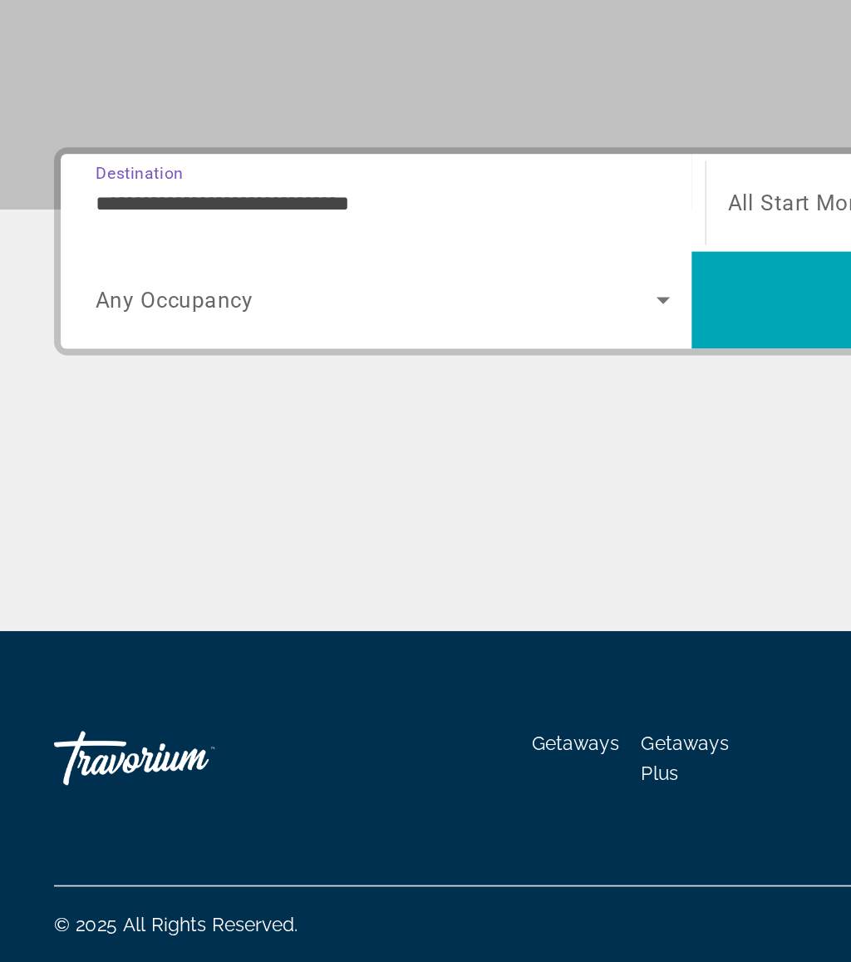
click at [473, 535] on span "Search" at bounding box center [620, 555] width 388 height 40
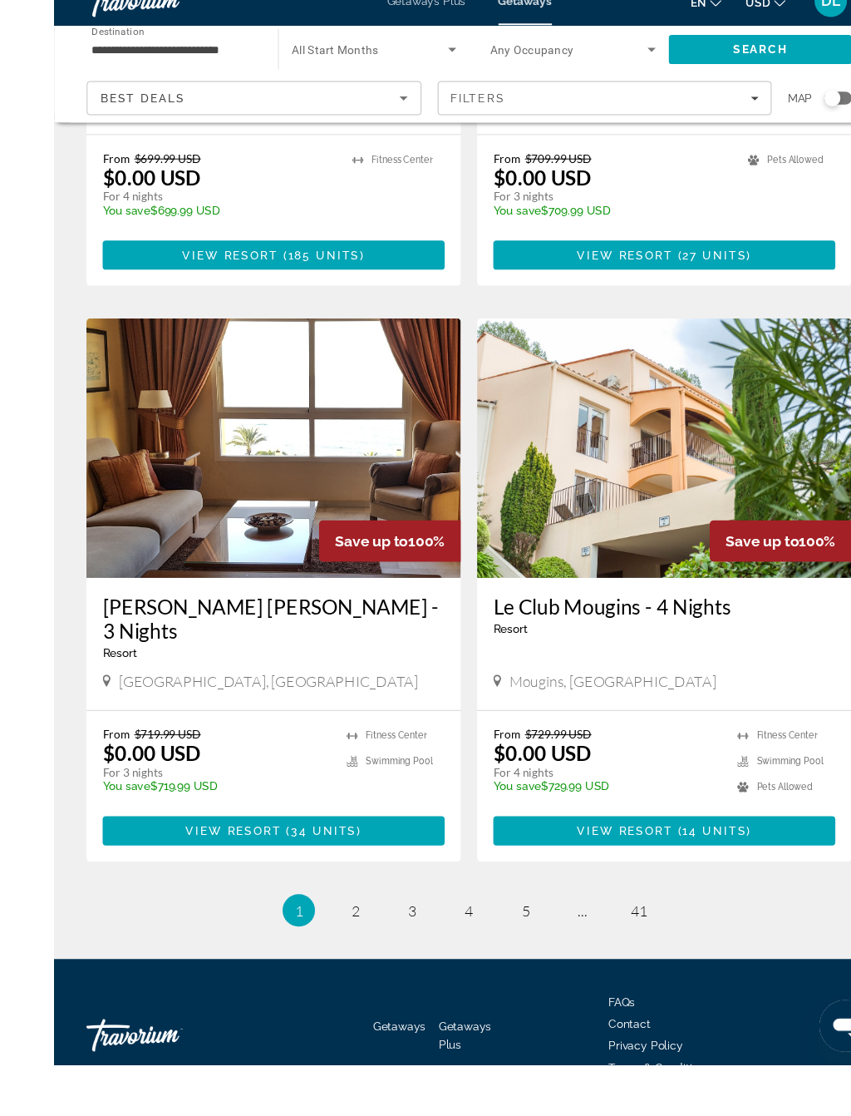
scroll to position [2806, 0]
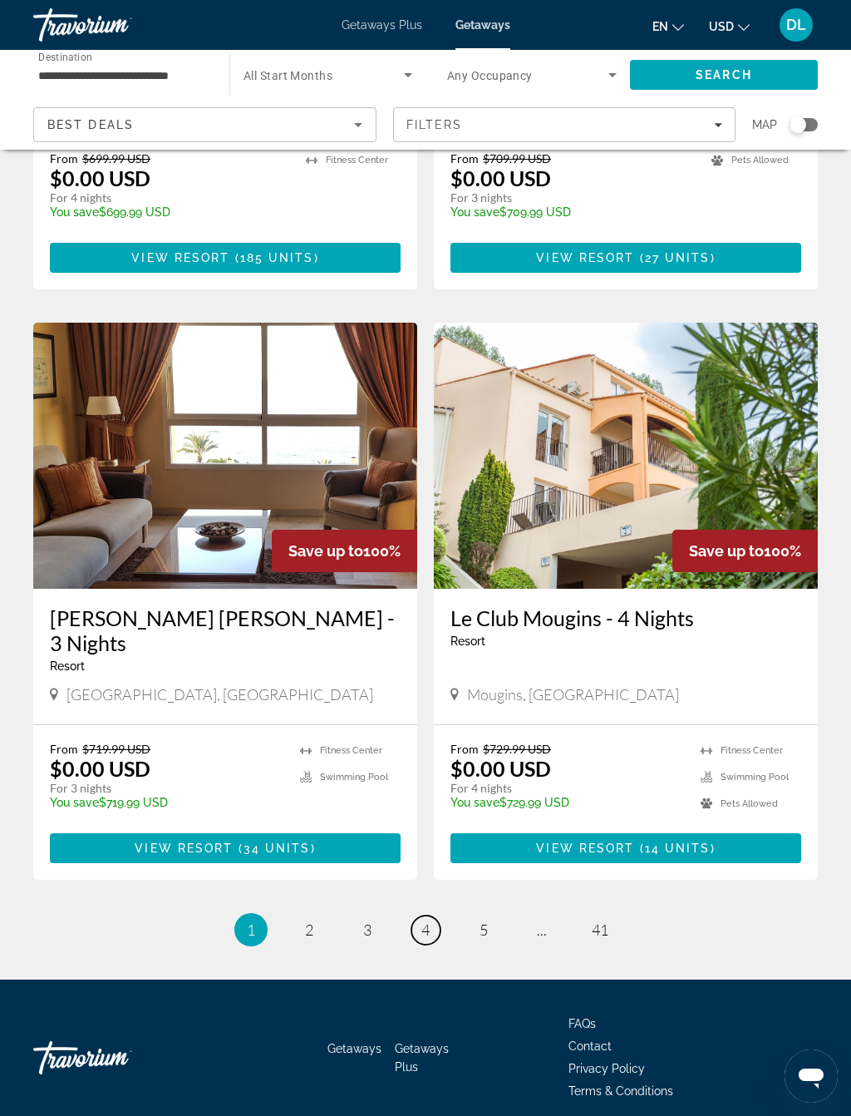
click at [432, 915] on link "page 4" at bounding box center [426, 929] width 29 height 29
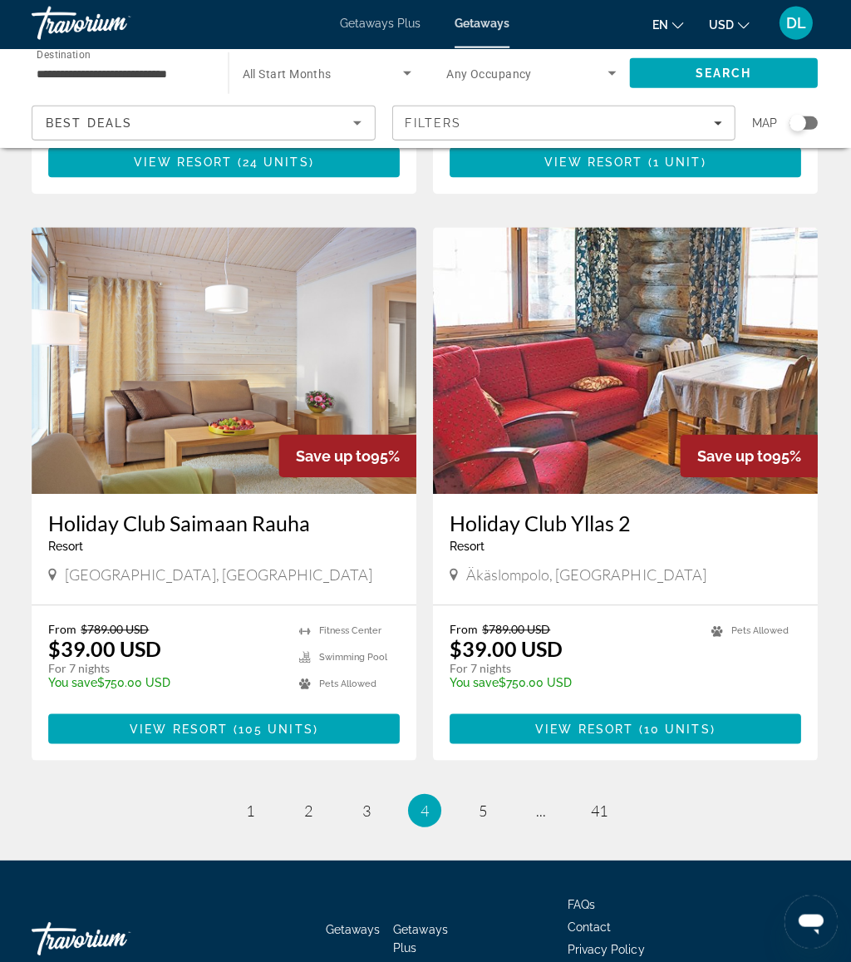
scroll to position [2909, 0]
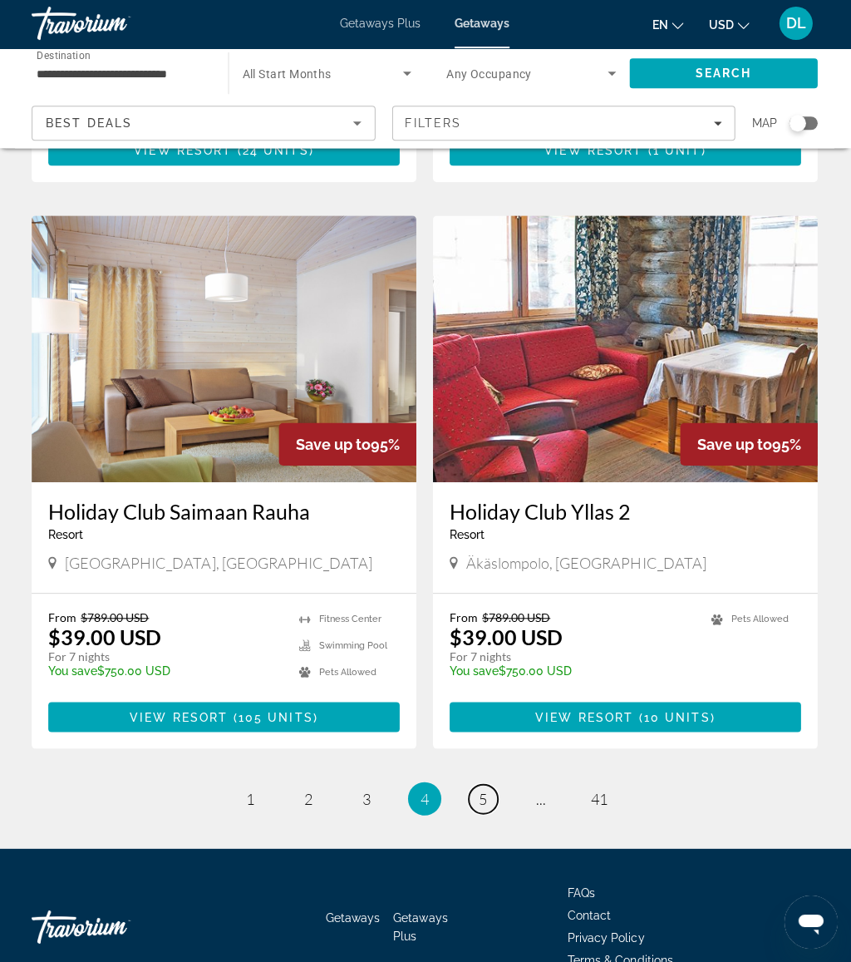
click at [486, 790] on span "5" at bounding box center [484, 799] width 8 height 18
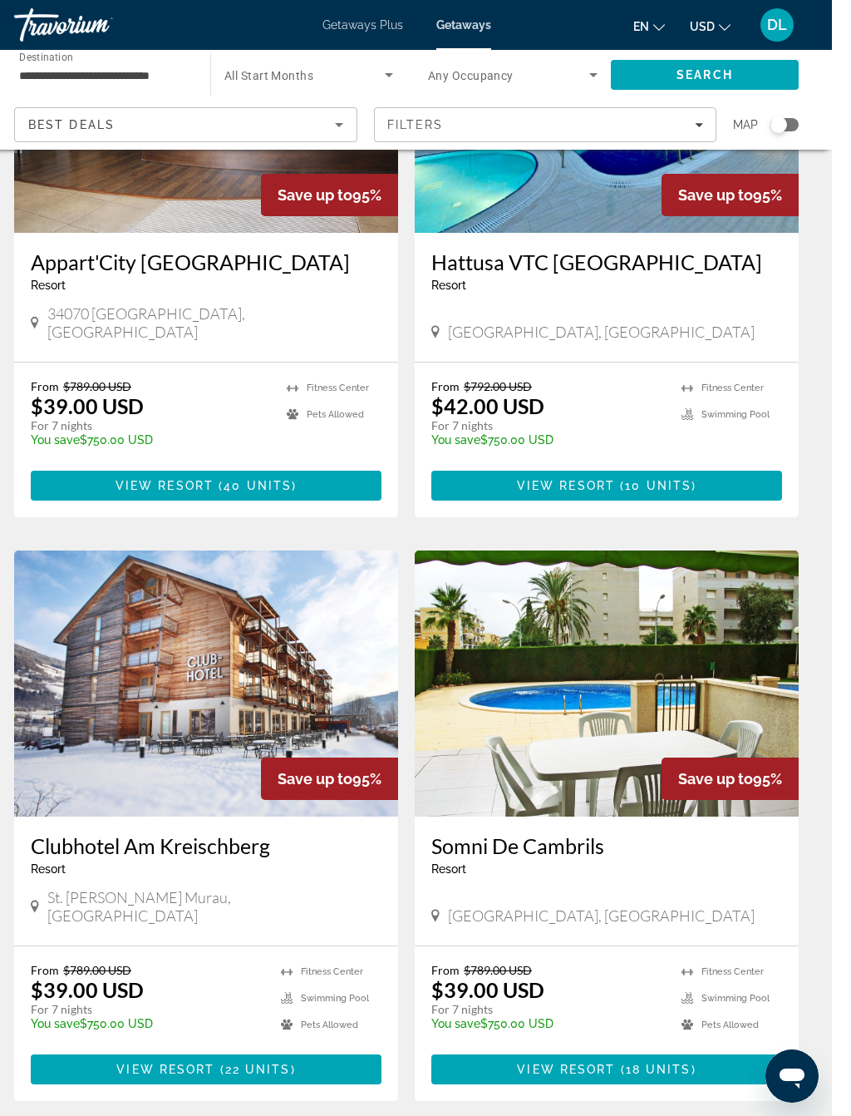
scroll to position [2008, 0]
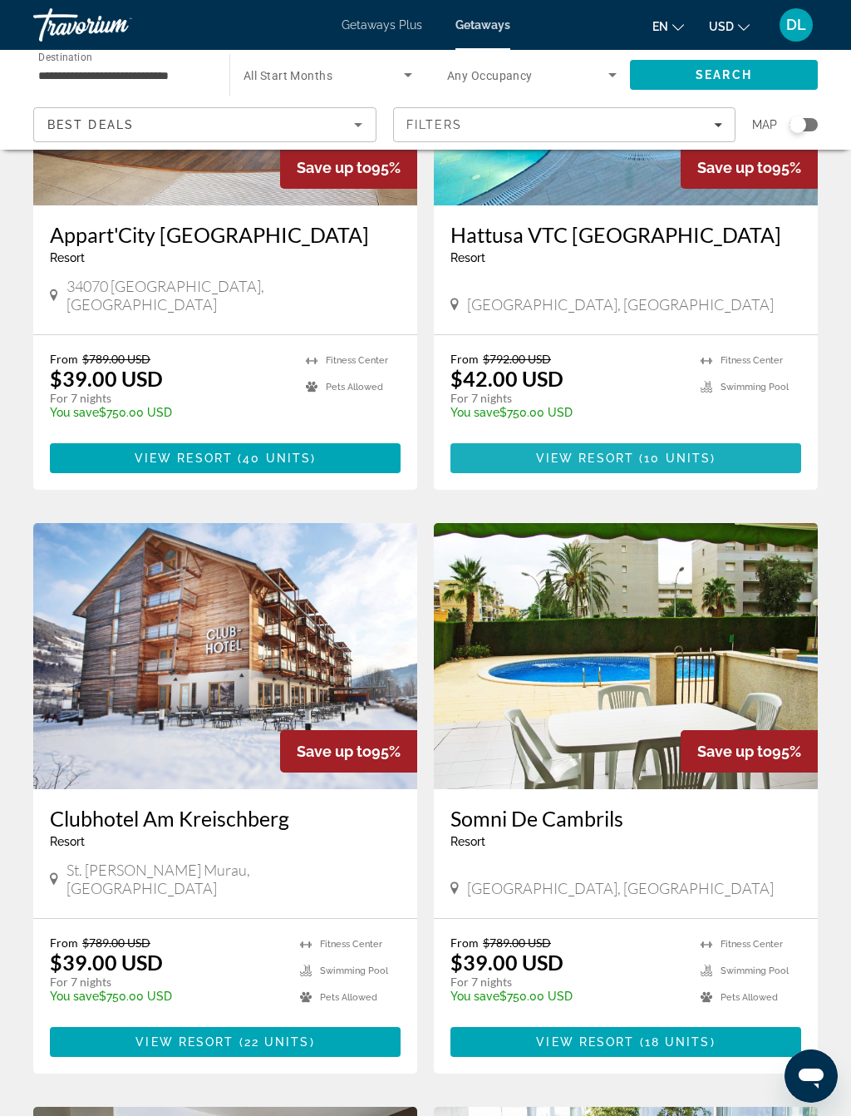
click at [660, 451] on span "10 units" at bounding box center [677, 457] width 67 height 13
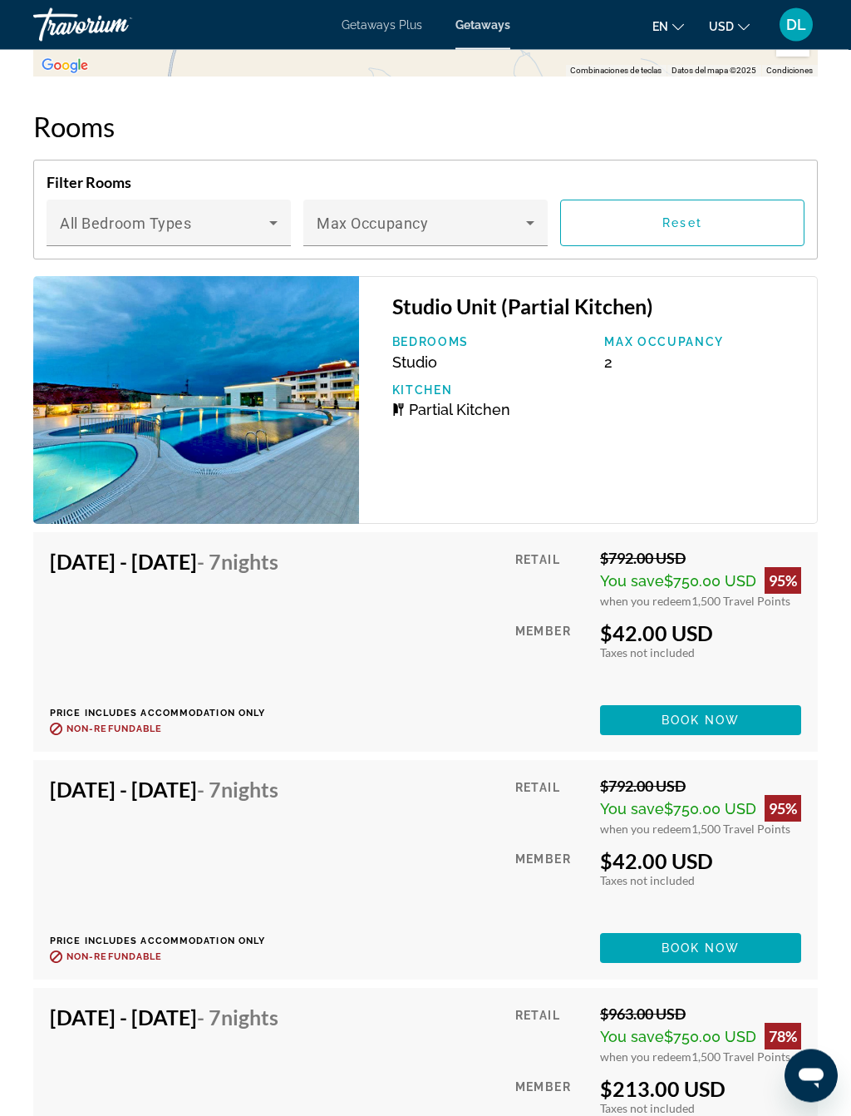
scroll to position [3387, 0]
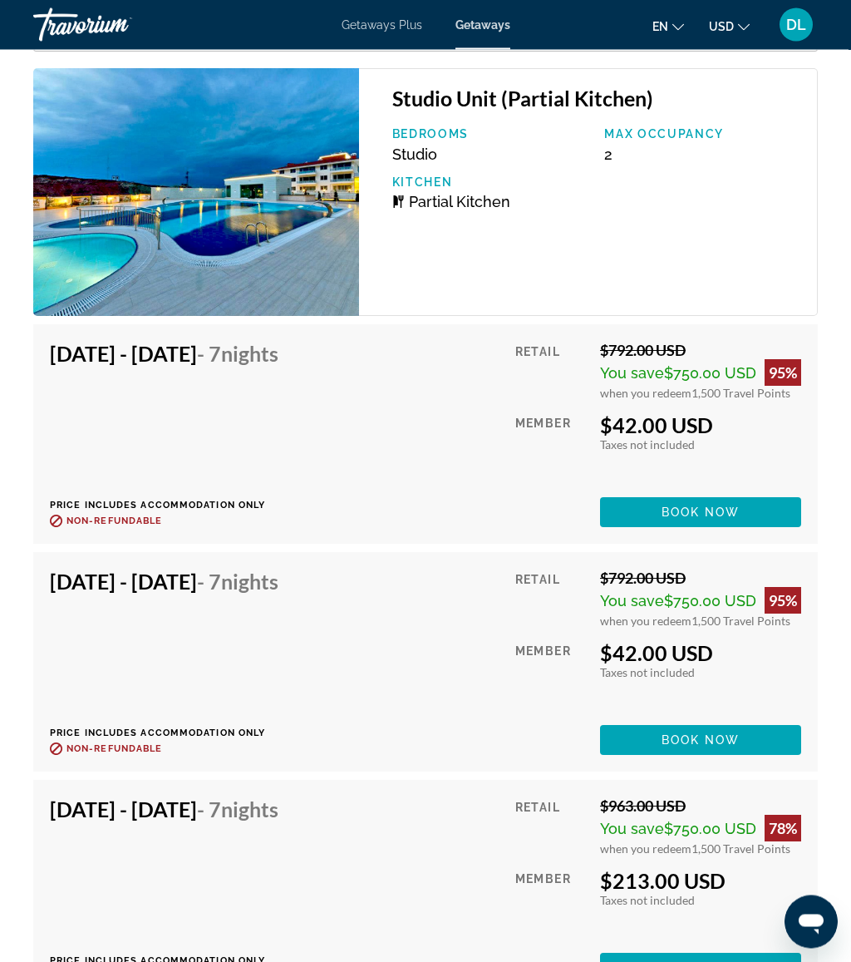
click at [678, 514] on span "Book now" at bounding box center [701, 512] width 79 height 13
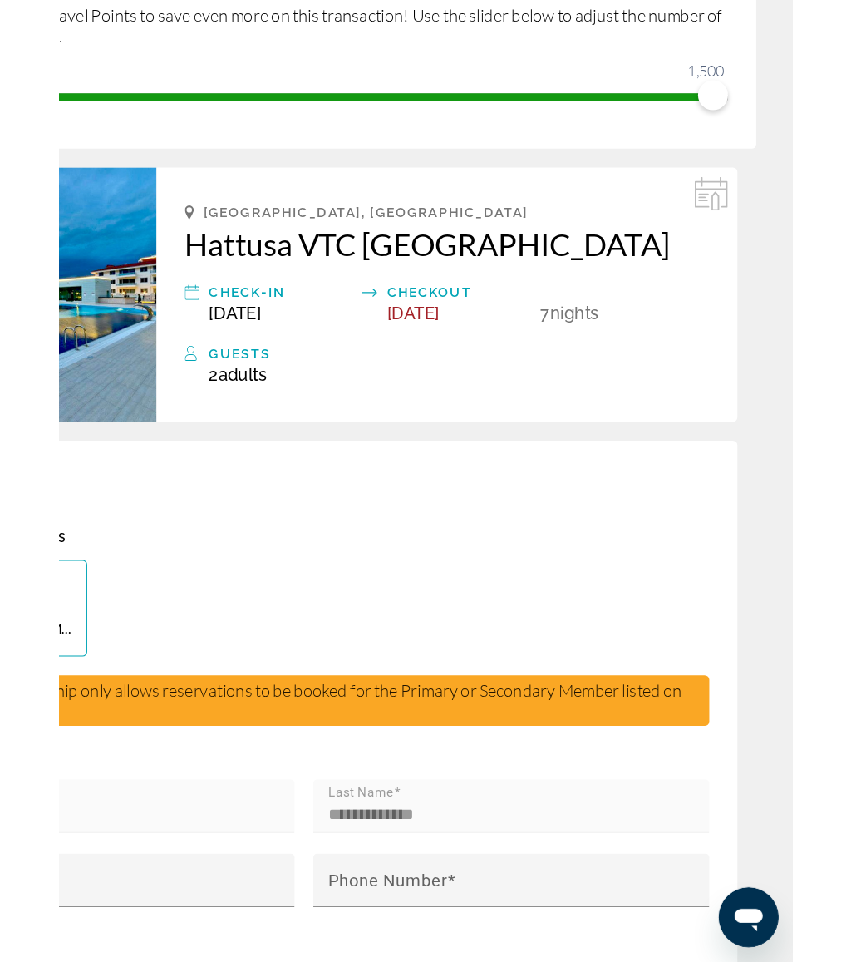
scroll to position [154, 0]
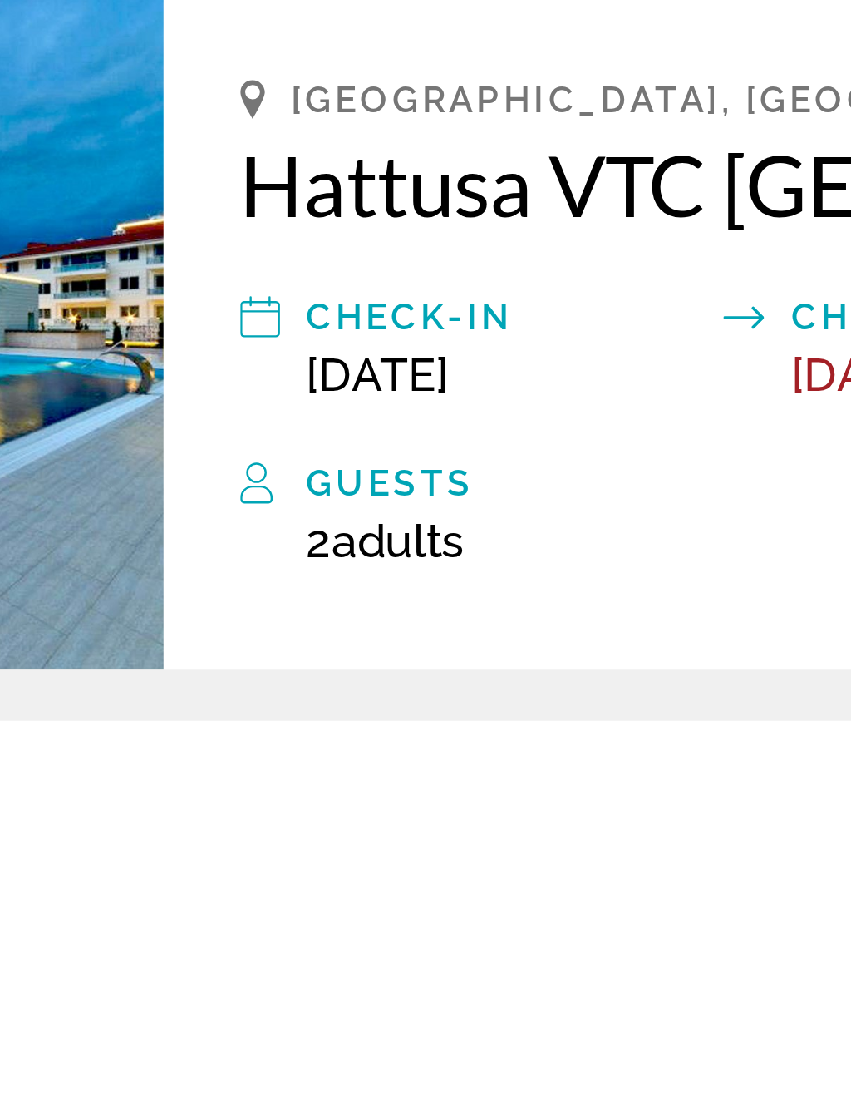
click at [287, 377] on div "Ankara, Turkey Hattusa VTC Ankara Check-In Nov 15, 2025 Checkout Nov 22, 2025 7…" at bounding box center [544, 489] width 515 height 225
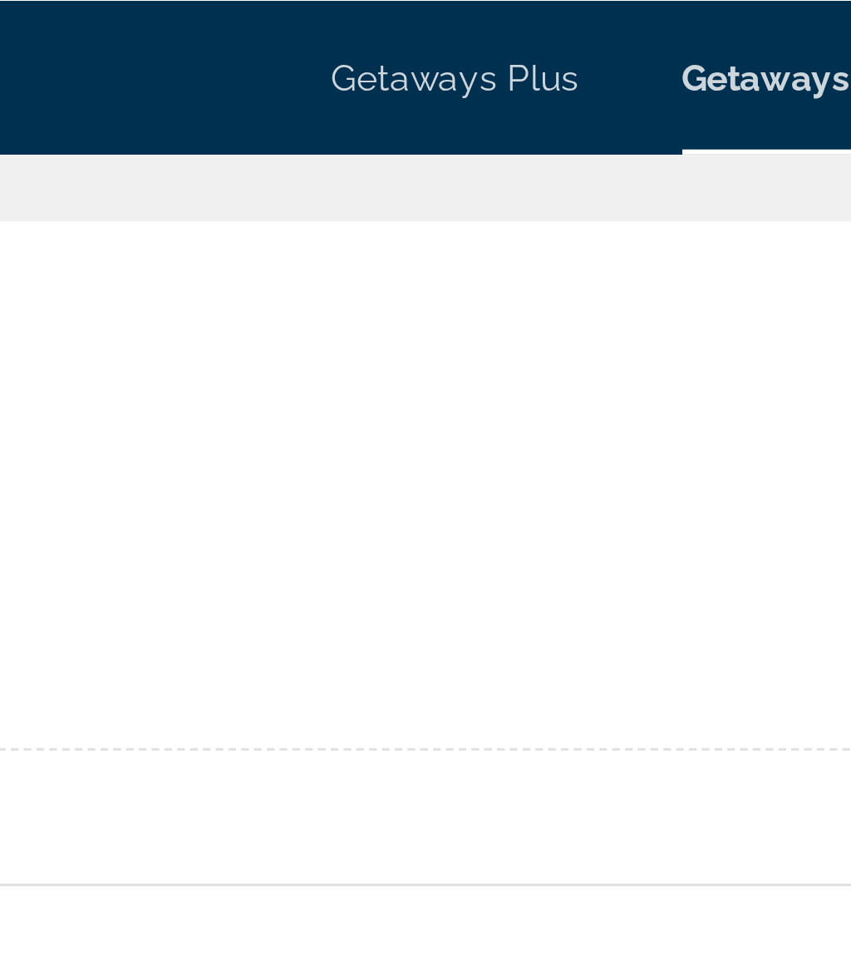
scroll to position [19, 0]
